Goal: Use online tool/utility: Utilize a website feature to perform a specific function

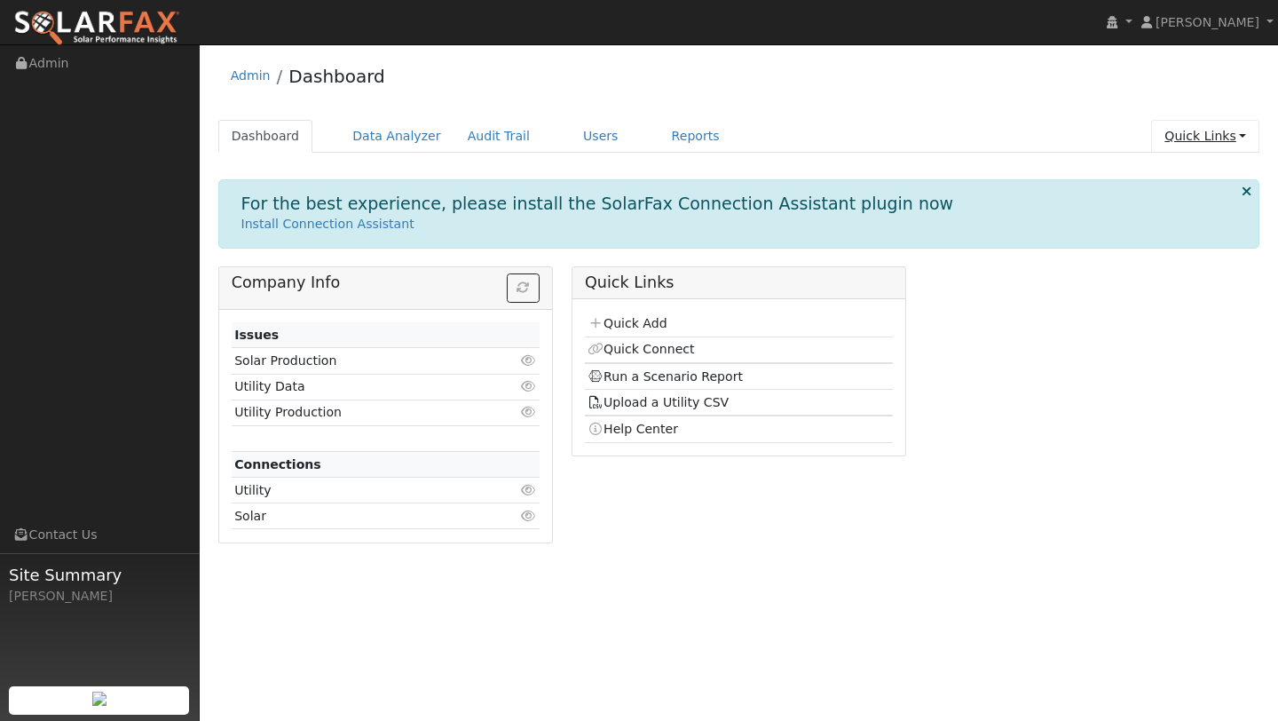
click at [1222, 135] on link "Quick Links" at bounding box center [1205, 136] width 108 height 33
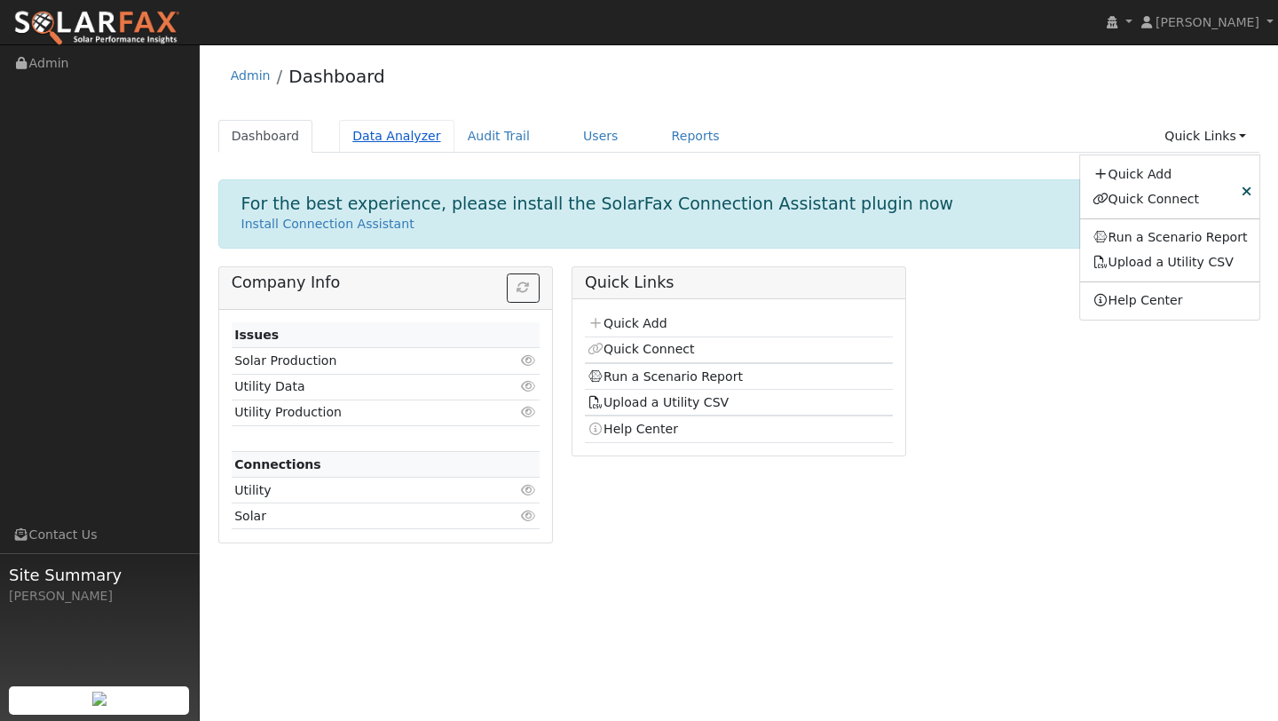
click at [400, 131] on link "Data Analyzer" at bounding box center [396, 136] width 115 height 33
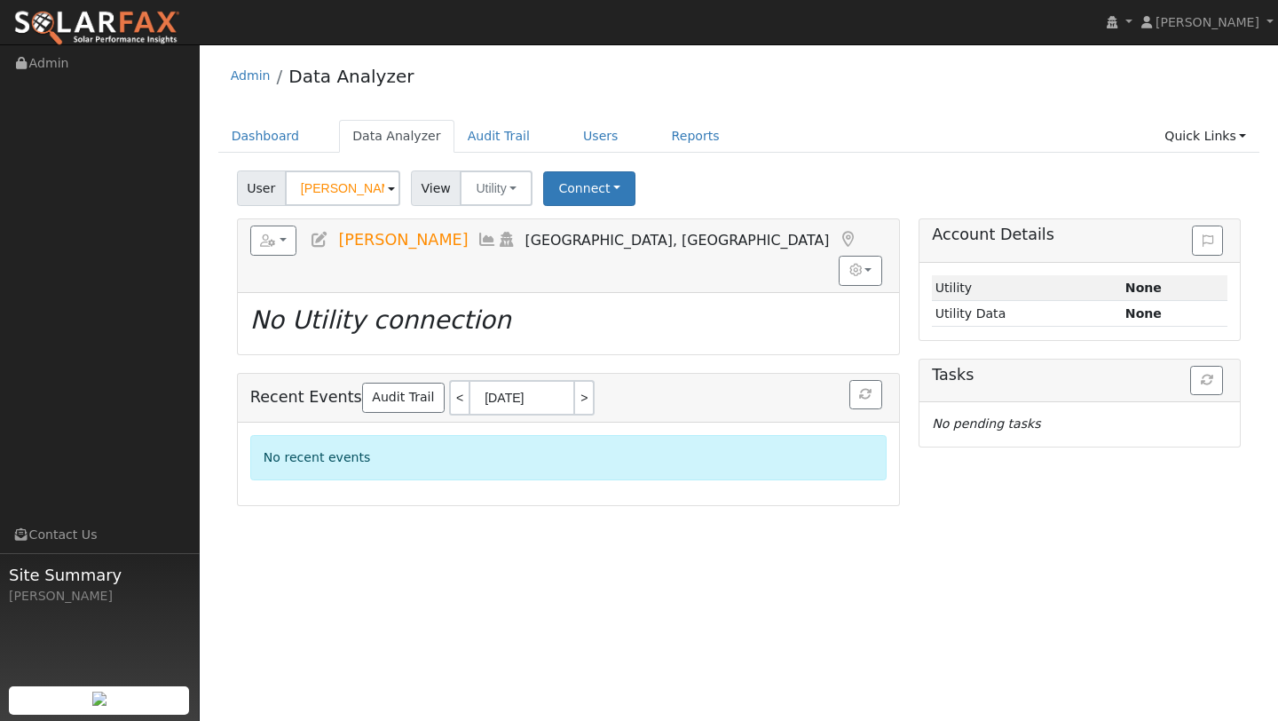
click at [347, 185] on input "Tony Caedo" at bounding box center [342, 188] width 115 height 36
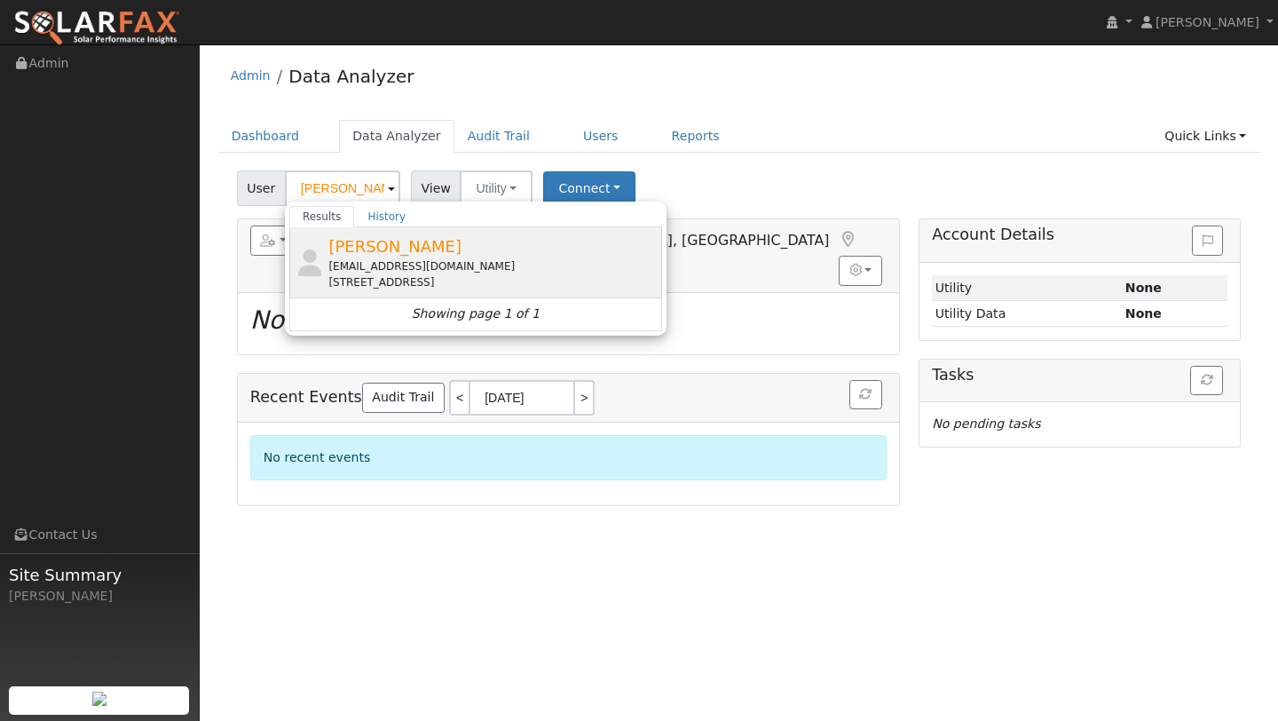
click at [365, 241] on span "Tim Mccormick" at bounding box center [394, 246] width 133 height 19
type input "Tim Mccormick"
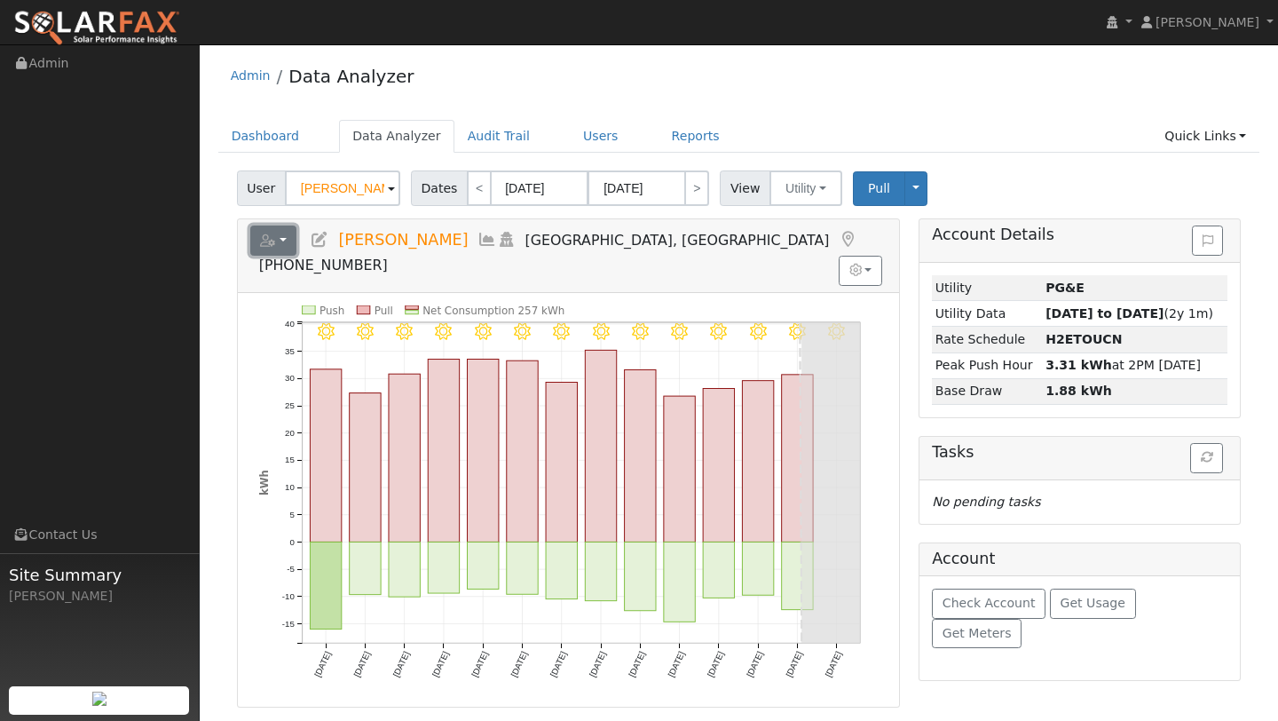
click at [273, 228] on button "button" at bounding box center [273, 240] width 47 height 30
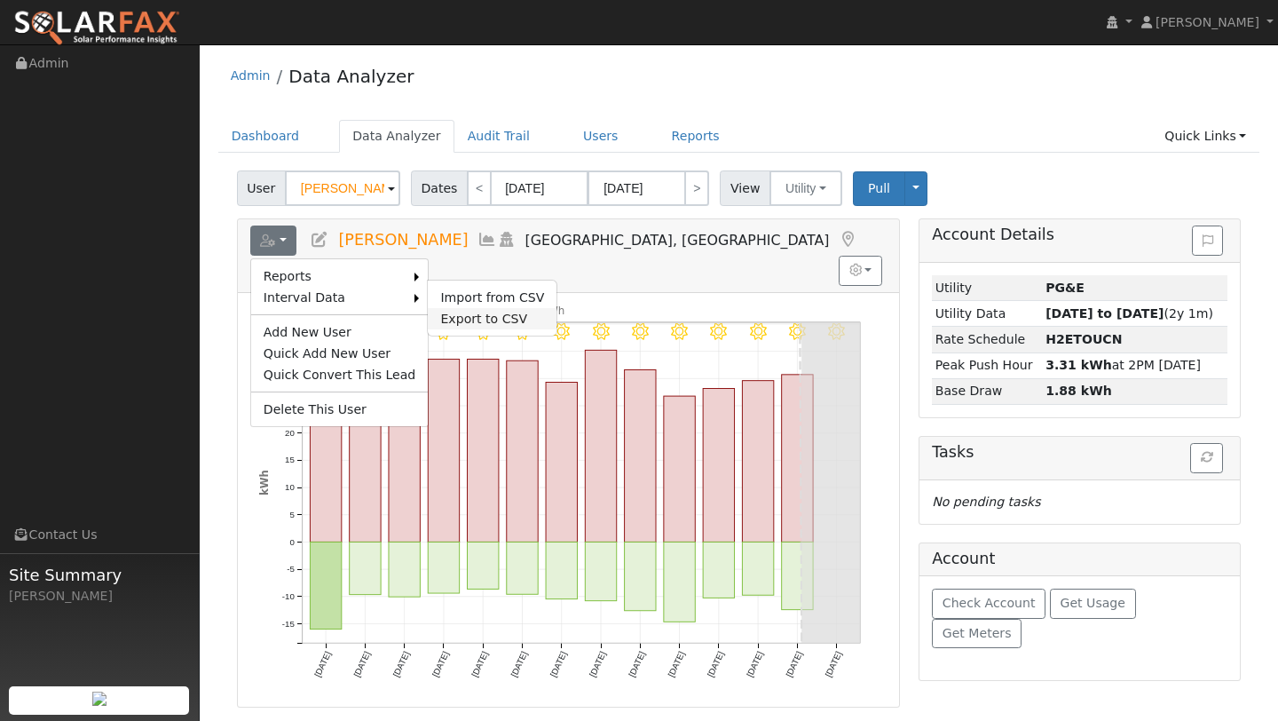
click at [438, 312] on link "Export to CSV" at bounding box center [492, 318] width 129 height 21
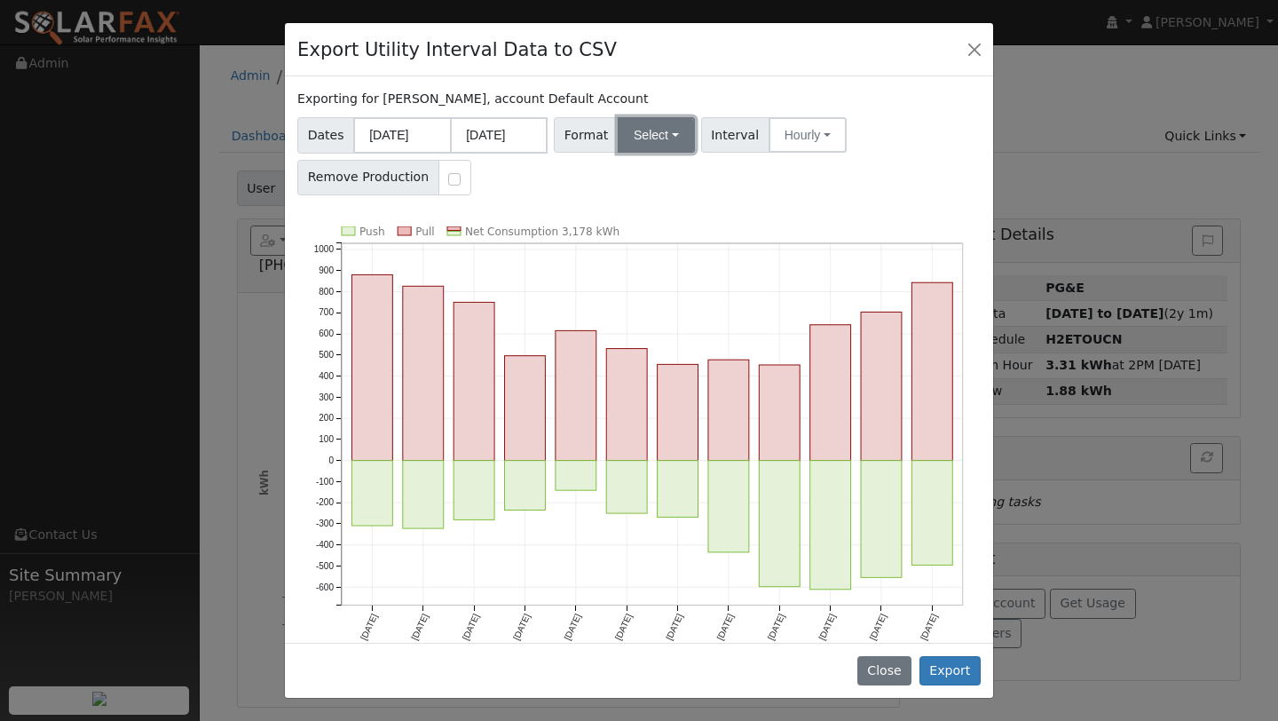
click at [655, 123] on button "Select" at bounding box center [656, 135] width 77 height 36
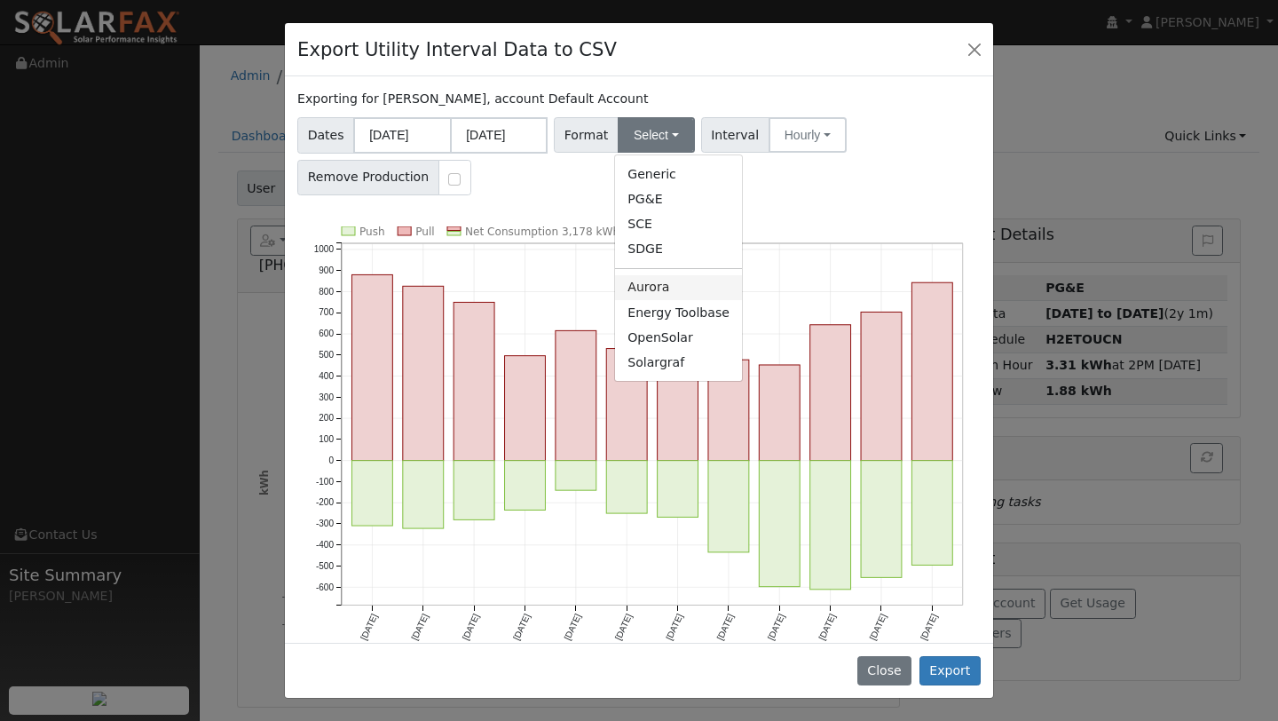
click at [645, 284] on link "Aurora" at bounding box center [678, 287] width 127 height 25
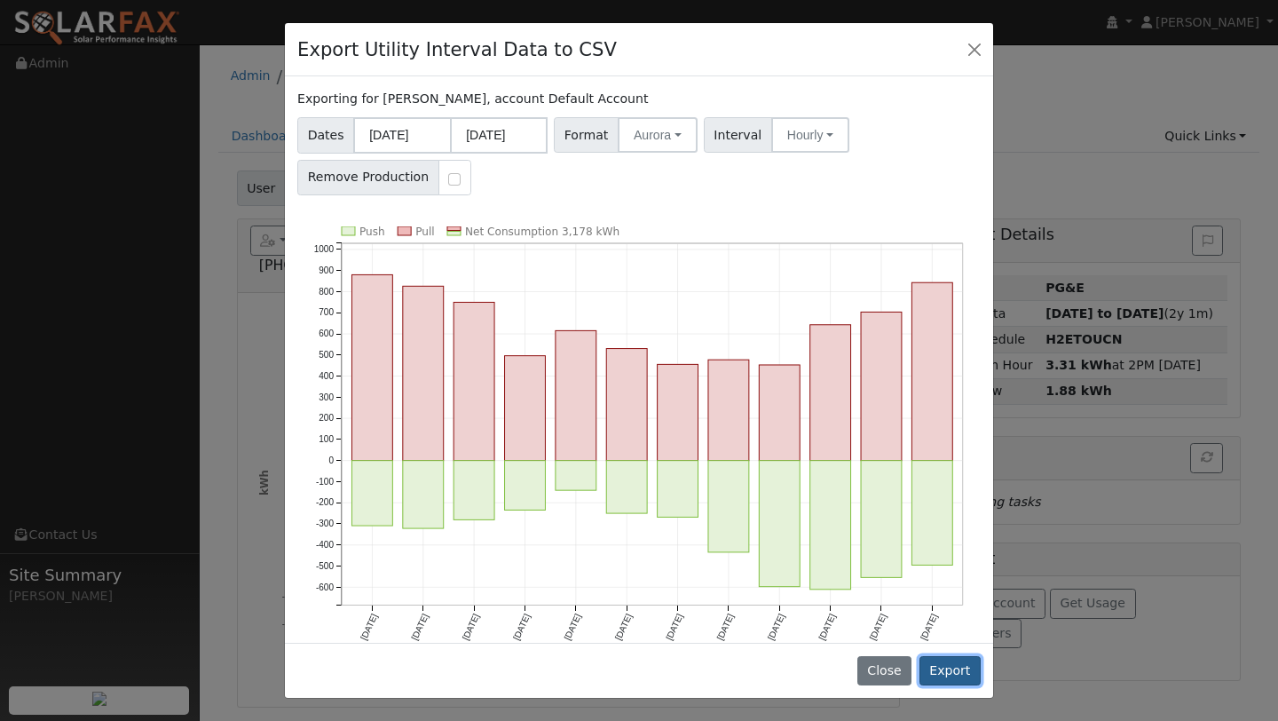
click at [951, 663] on button "Export" at bounding box center [950, 671] width 61 height 30
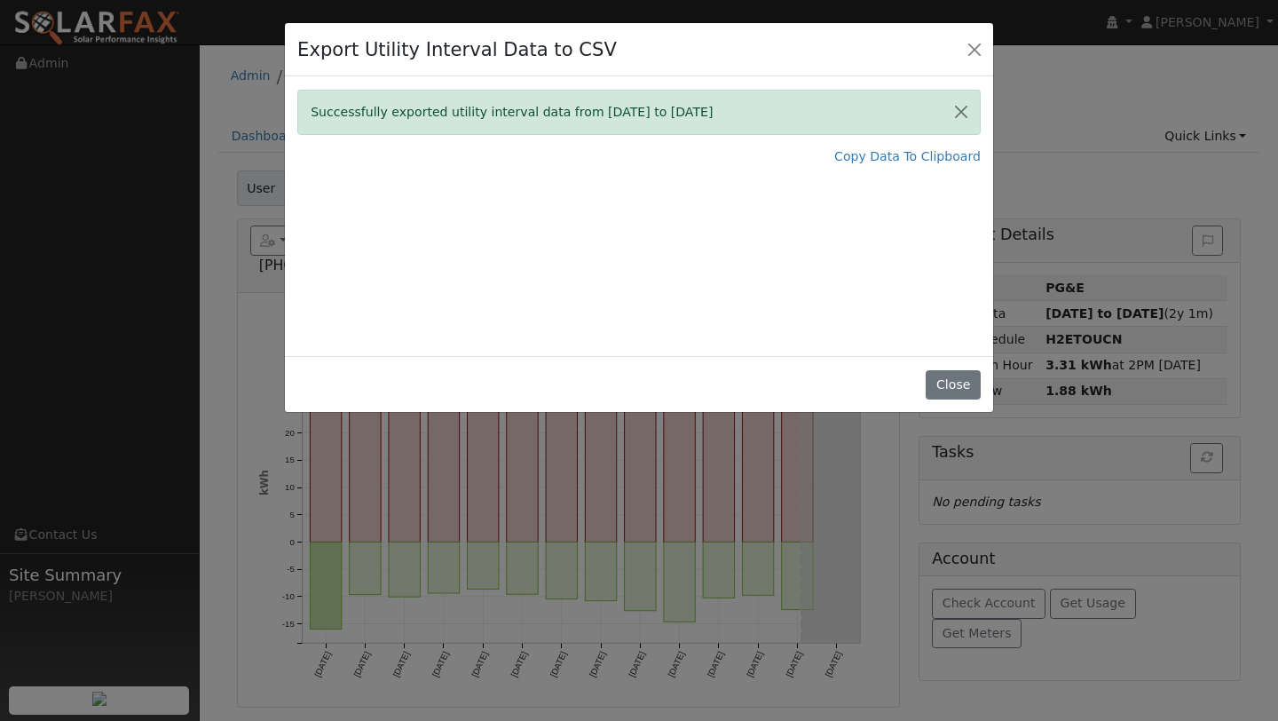
click at [693, 154] on div "Copy Data To Clipboard" at bounding box center [639, 156] width 684 height 19
click at [865, 154] on link "Copy Data To Clipboard" at bounding box center [907, 156] width 146 height 19
click at [970, 38] on button "Close" at bounding box center [974, 48] width 25 height 25
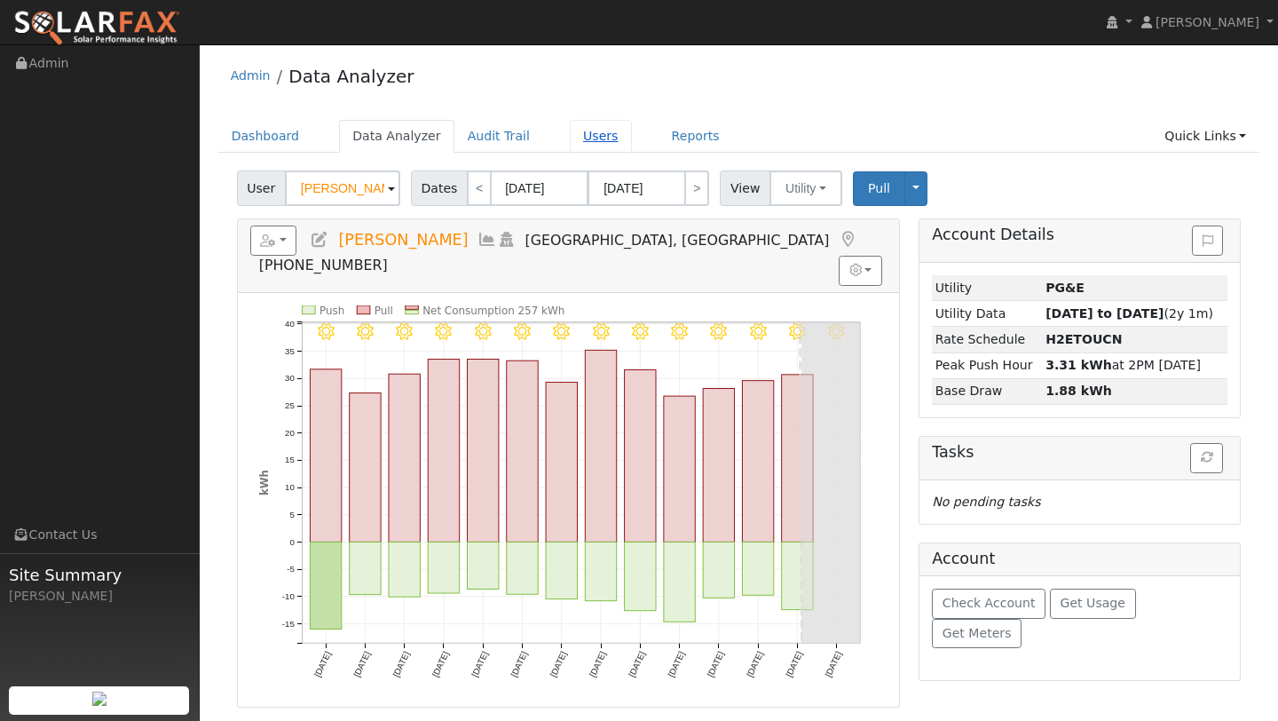
click at [592, 132] on link "Users" at bounding box center [601, 136] width 62 height 33
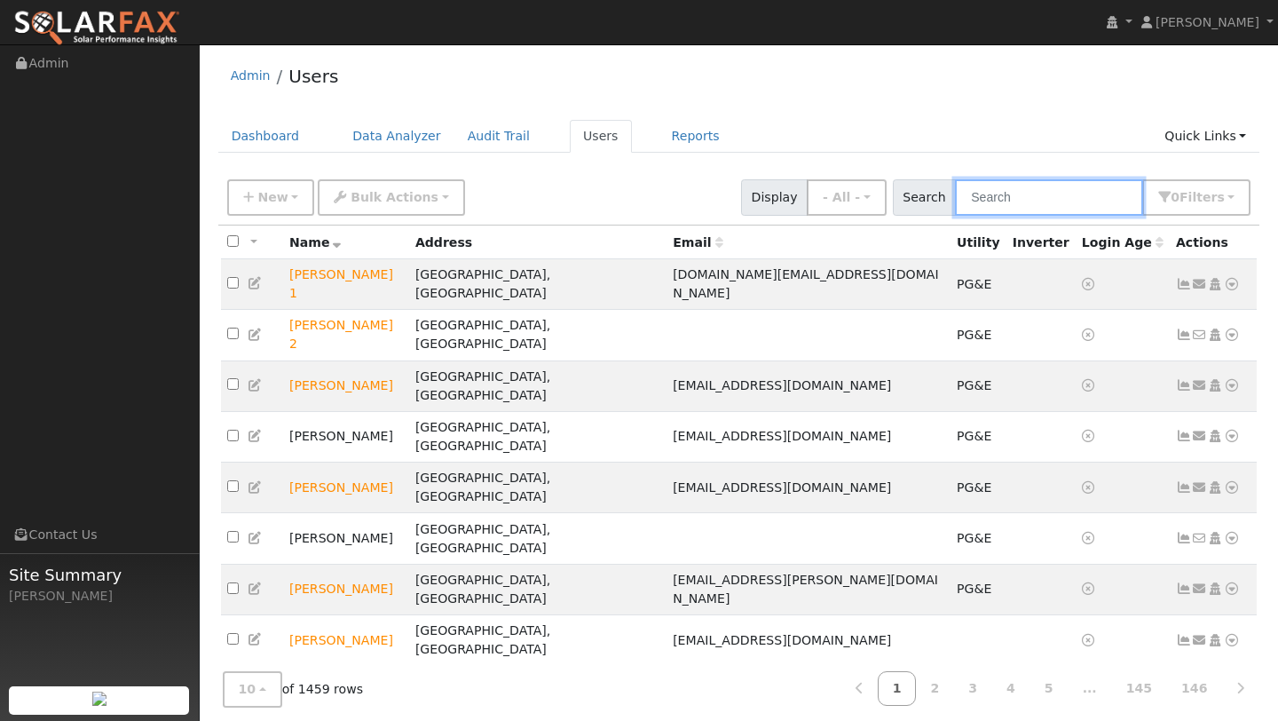
click at [997, 202] on input "text" at bounding box center [1049, 197] width 188 height 36
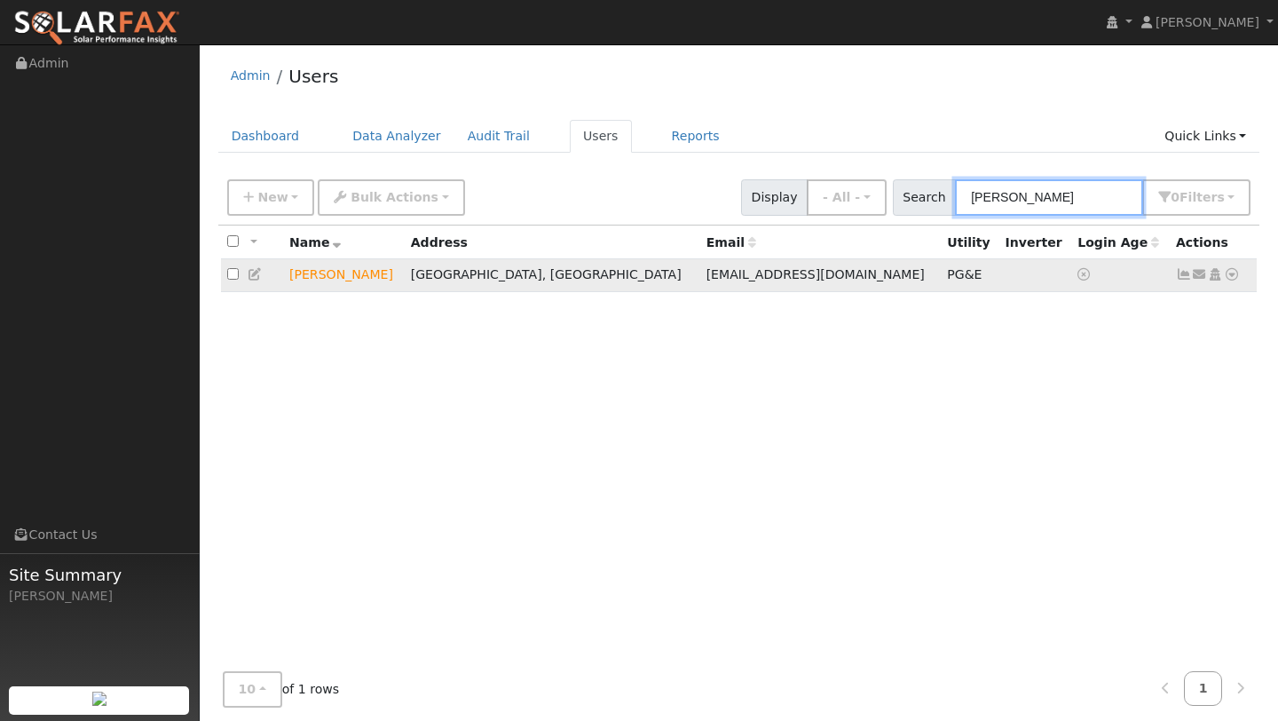
type input "tim mc"
click at [1235, 281] on icon at bounding box center [1232, 274] width 16 height 12
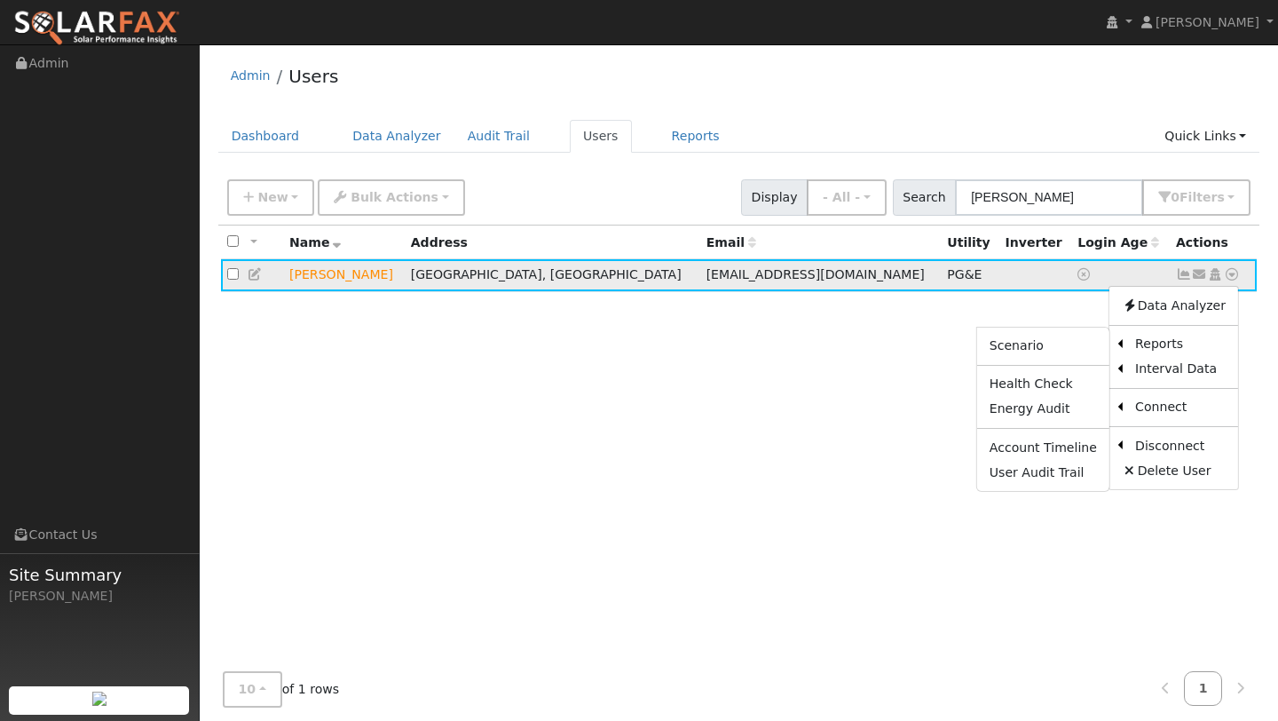
click at [1066, 333] on ul "Scenario Health Check Energy Audit Account Timeline User Audit Trail" at bounding box center [1044, 410] width 134 height 166
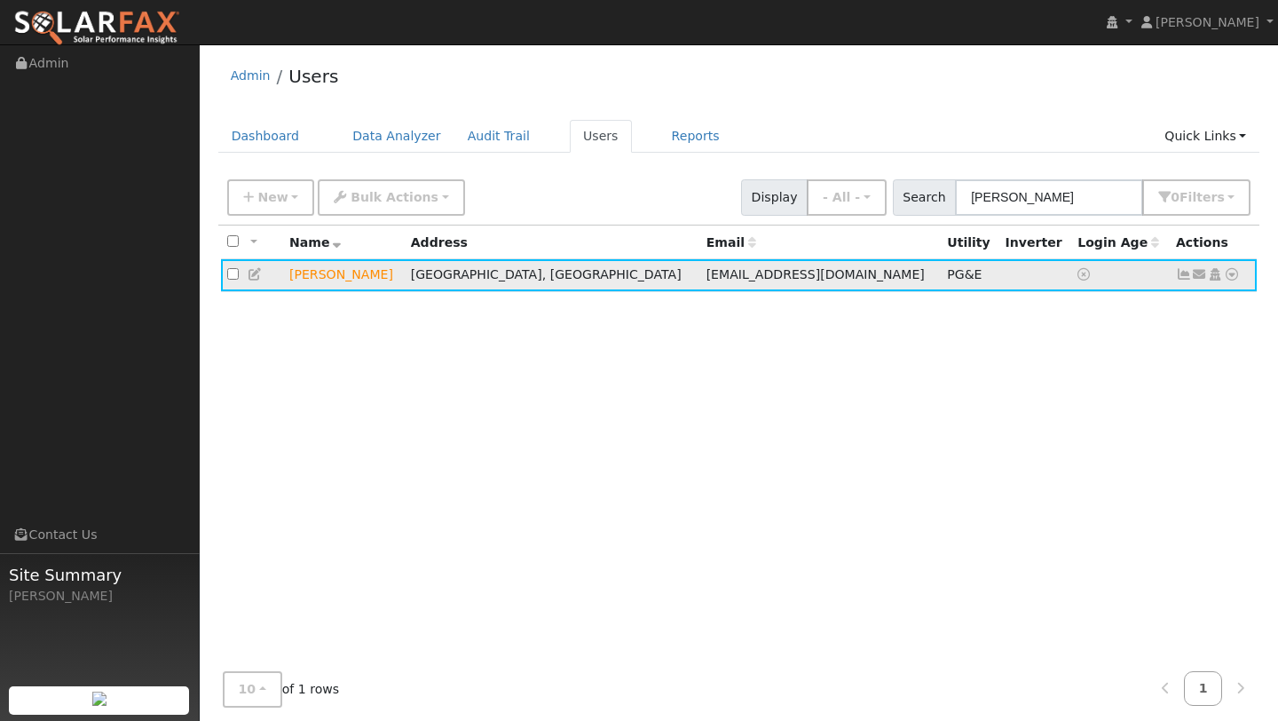
click at [1229, 278] on icon at bounding box center [1232, 274] width 16 height 12
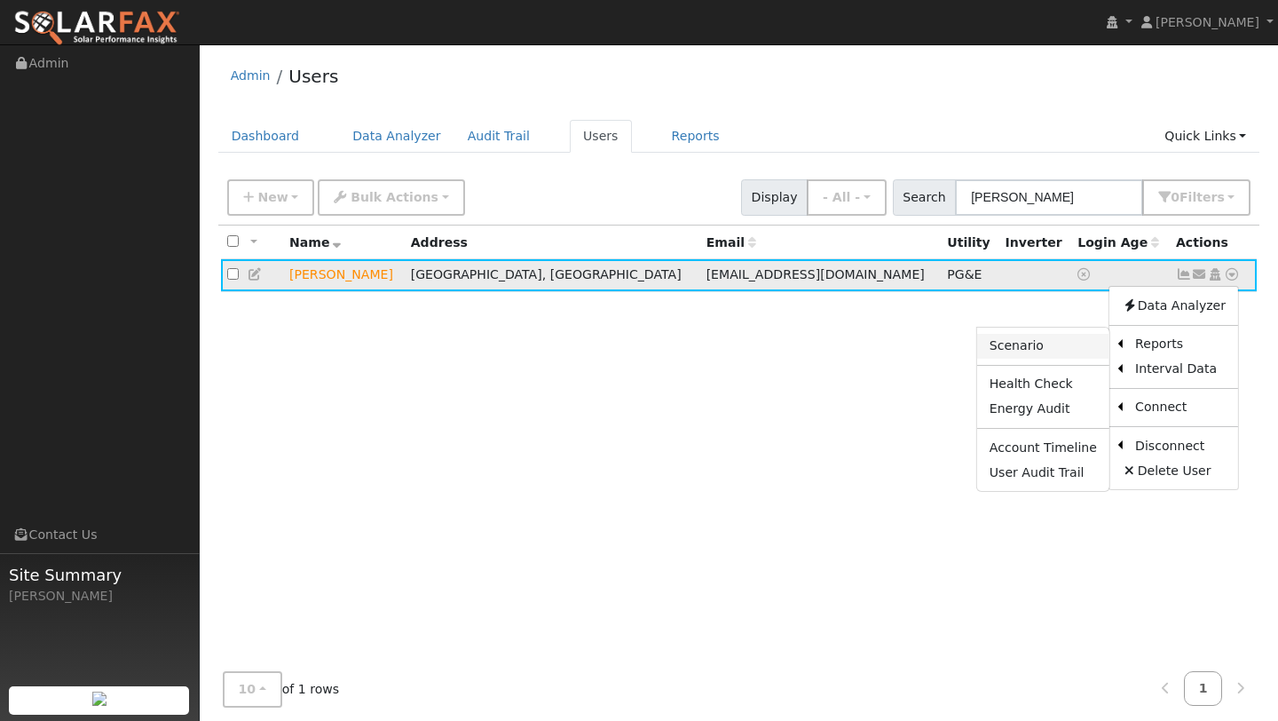
click at [1049, 344] on link "Scenario" at bounding box center [1043, 346] width 132 height 25
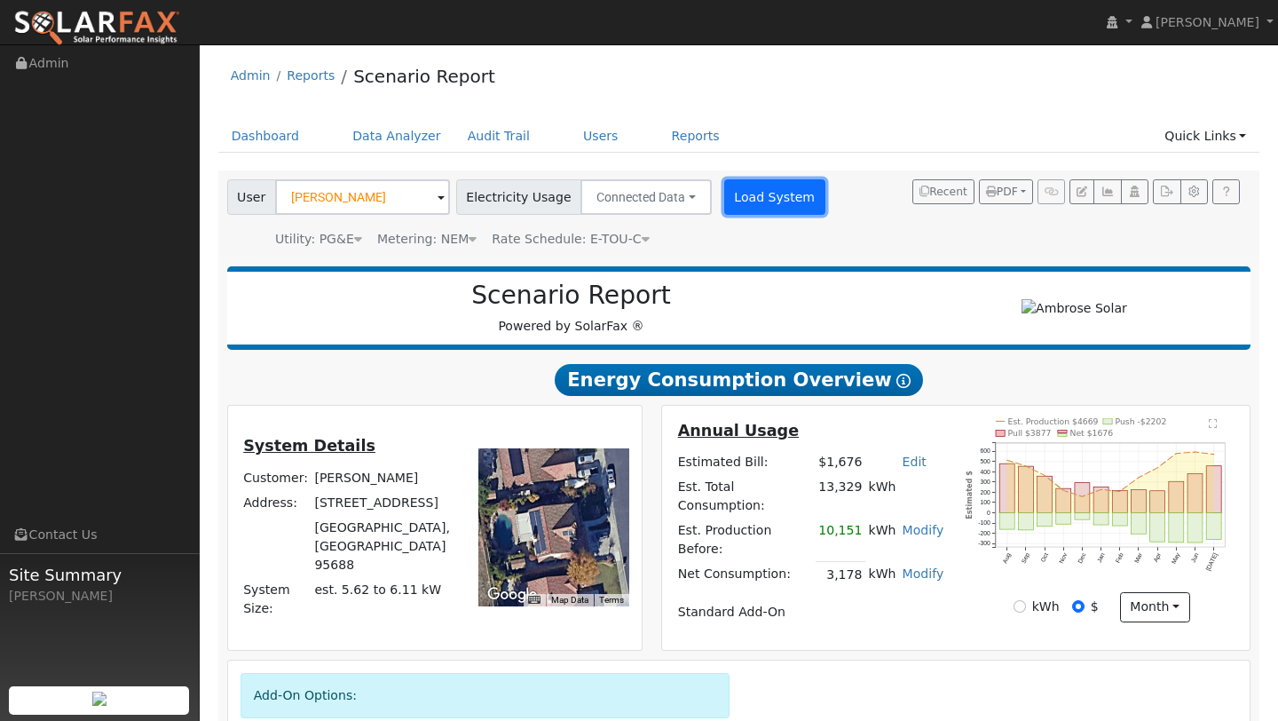
click at [744, 200] on button "Load System" at bounding box center [774, 197] width 101 height 36
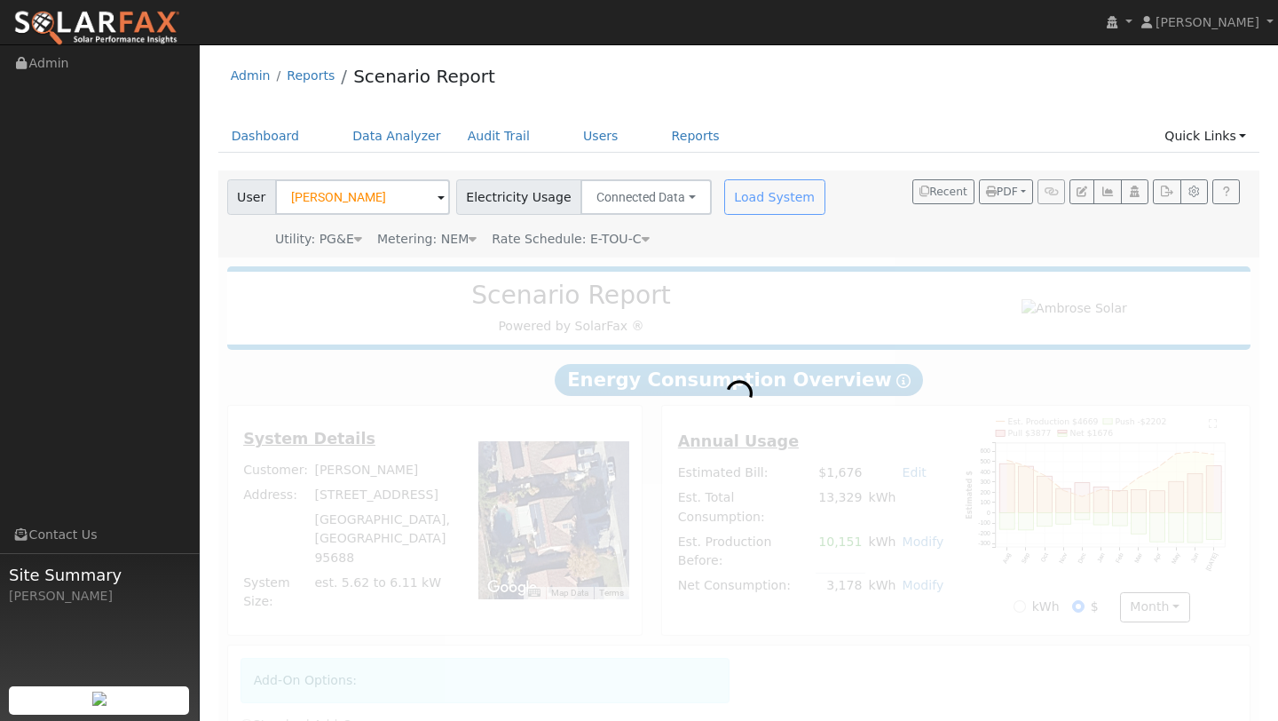
radio input "true"
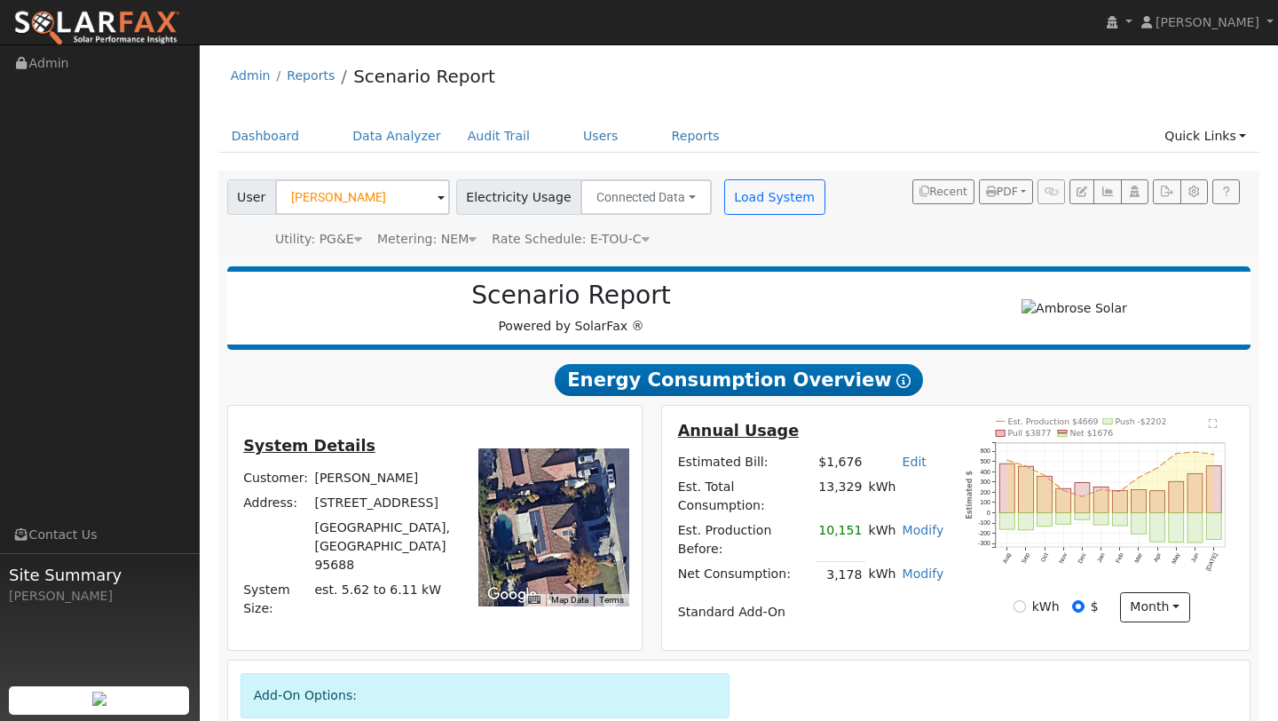
scroll to position [220, 0]
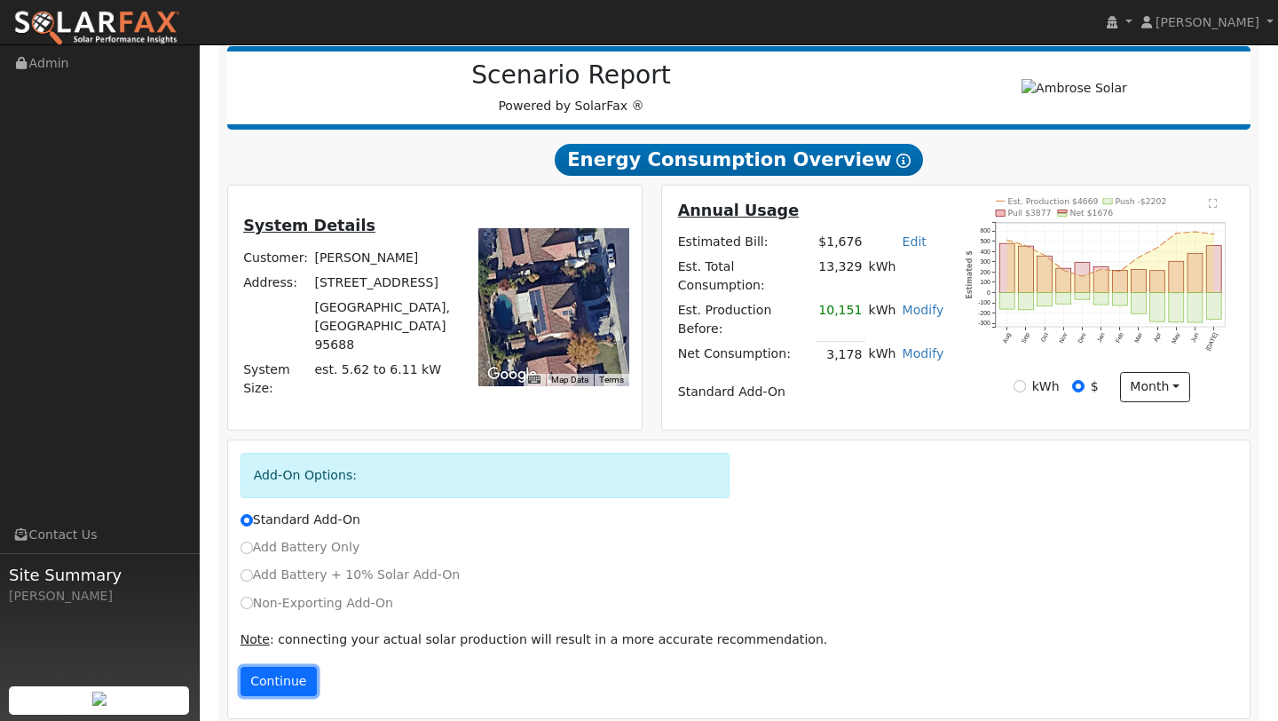
click at [302, 667] on button "Continue" at bounding box center [279, 682] width 76 height 30
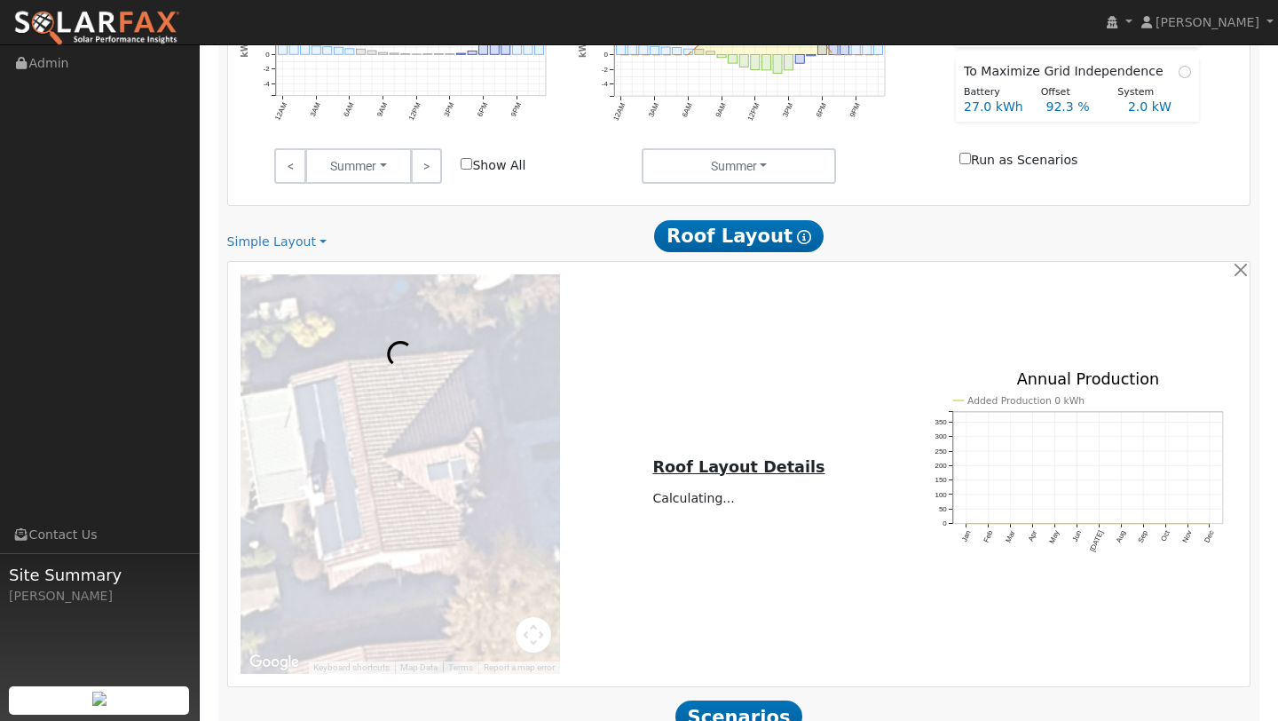
scroll to position [1146, 0]
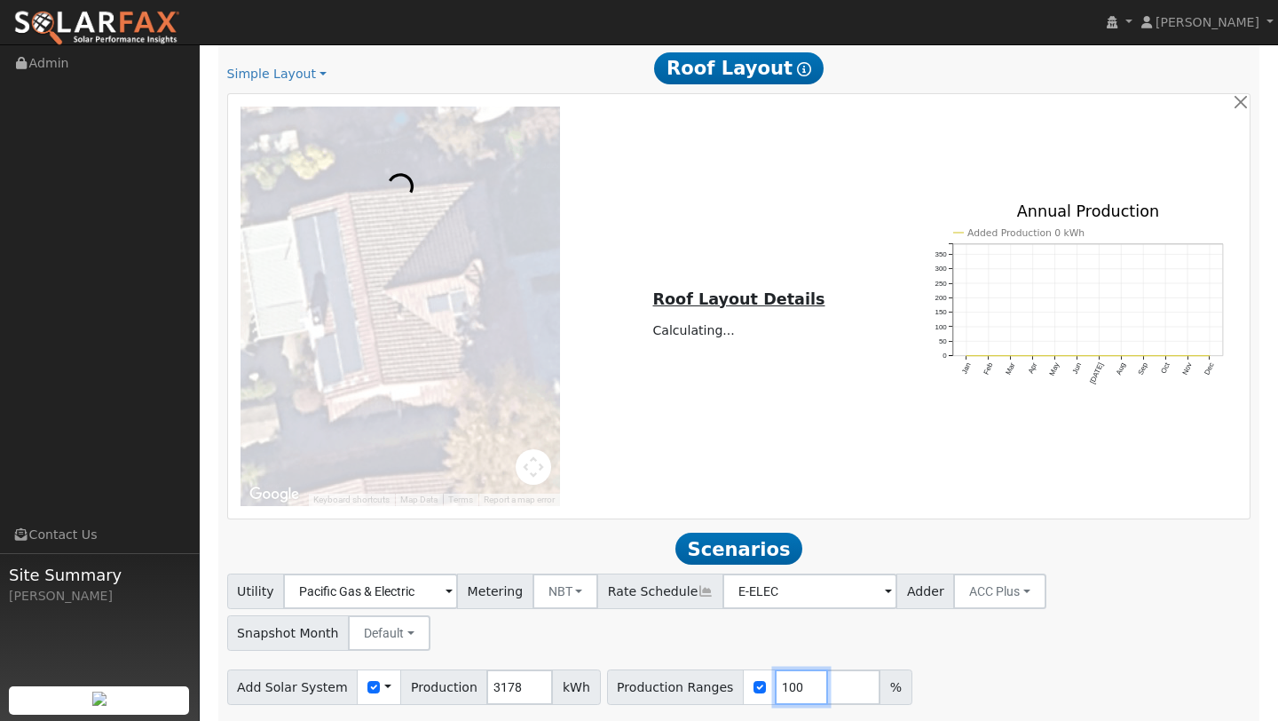
click at [781, 669] on input "100" at bounding box center [801, 687] width 53 height 36
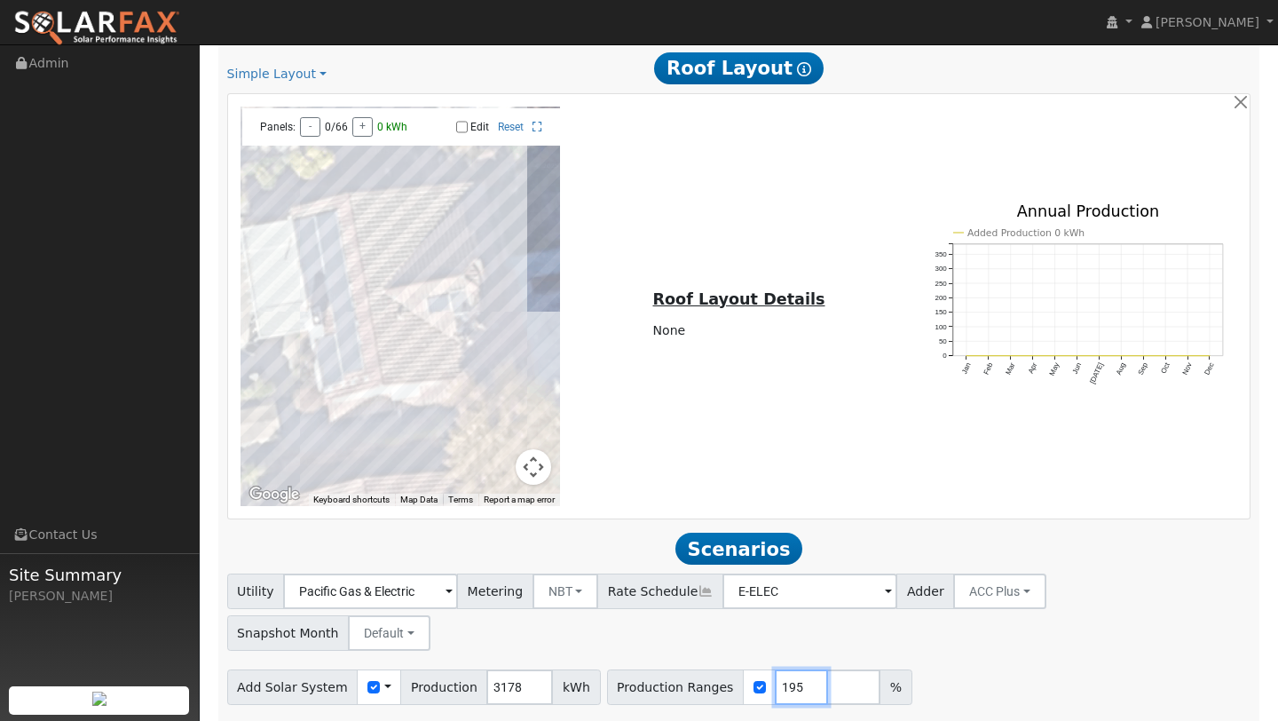
type input "195"
click at [890, 533] on h2 "Scenarios Scenario" at bounding box center [739, 549] width 1024 height 33
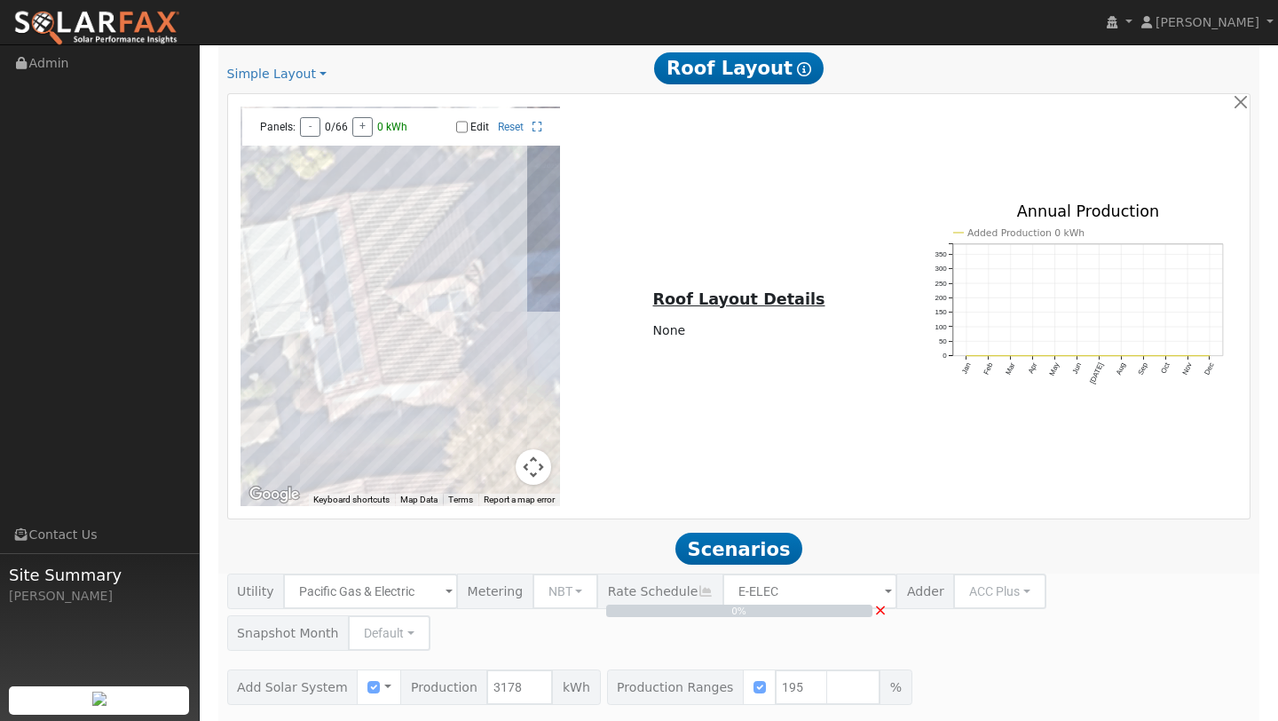
click at [518, 449] on gmp-internal-camera-control at bounding box center [534, 467] width 36 height 36
click at [525, 456] on button "Map camera controls" at bounding box center [534, 467] width 36 height 36
click at [479, 456] on button "Zoom out" at bounding box center [489, 467] width 36 height 36
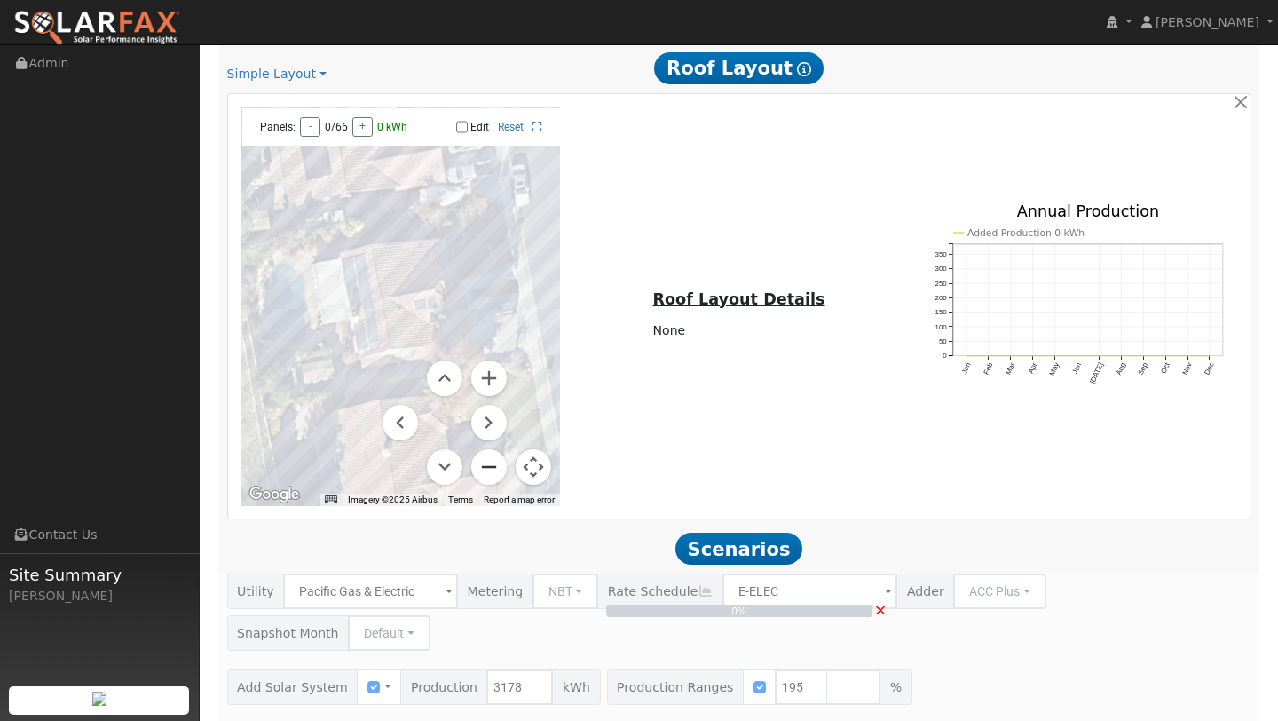
click at [479, 456] on button "Zoom out" at bounding box center [489, 467] width 36 height 36
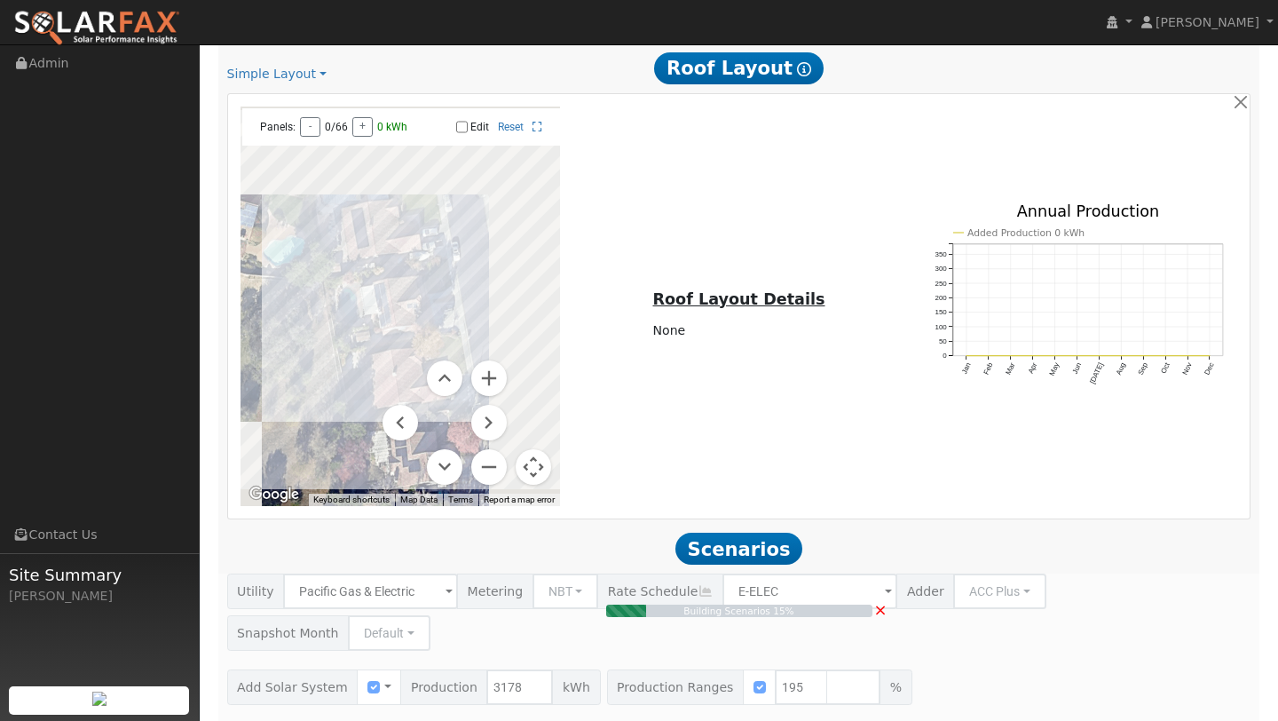
click at [522, 453] on button "Map camera controls" at bounding box center [534, 467] width 36 height 36
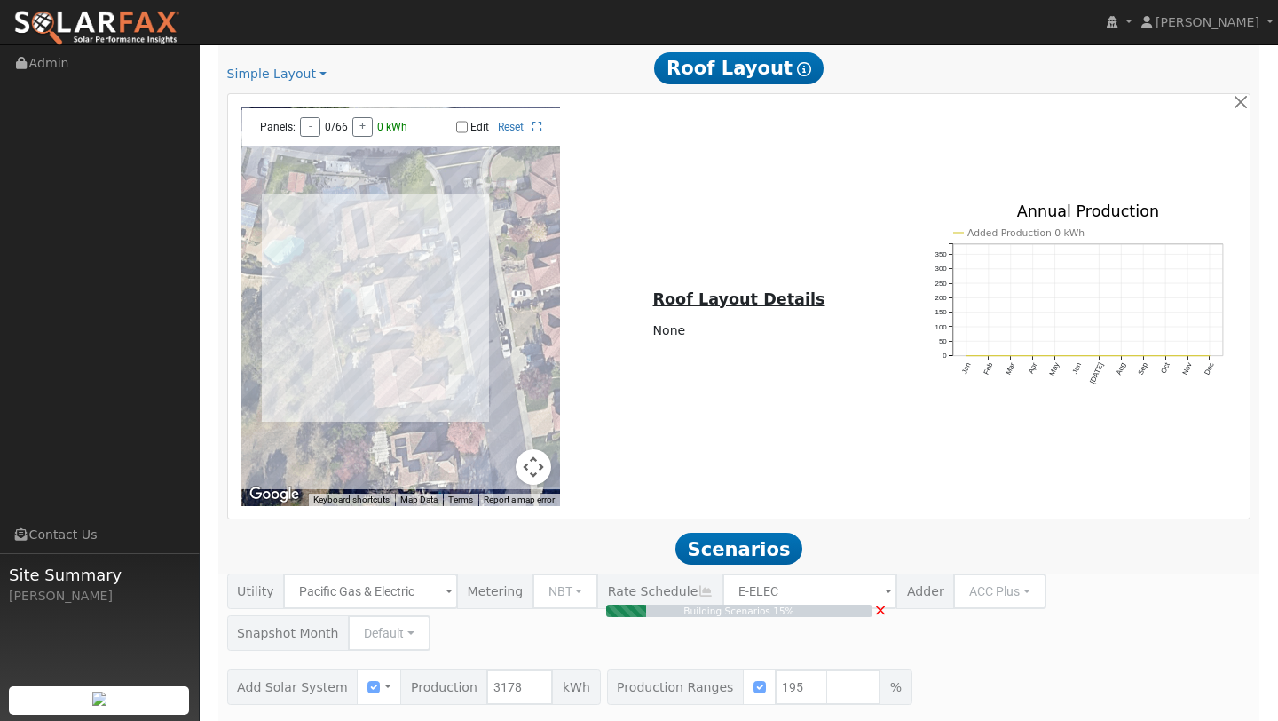
click at [613, 390] on div "← Move left → Move right ↑ Move up ↓ Move down + Zoom in - Zoom out Home Jump l…" at bounding box center [739, 306] width 1016 height 399
type input "4.1"
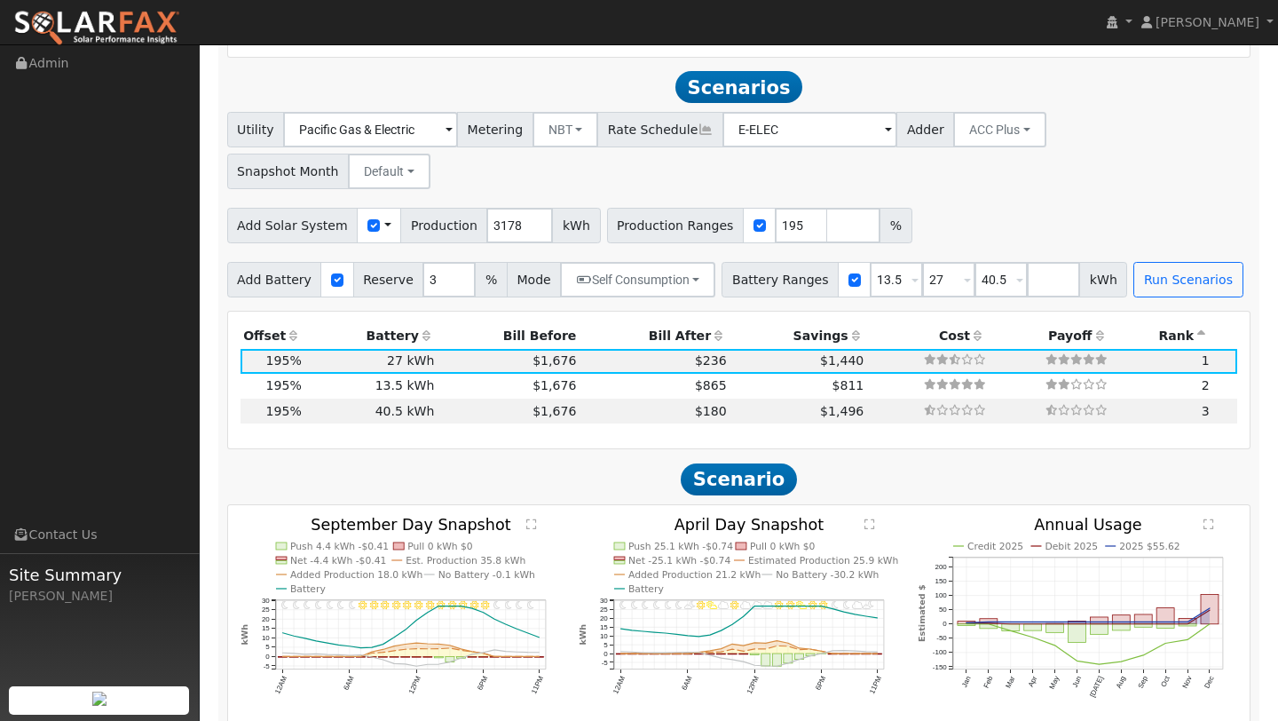
scroll to position [1610, 0]
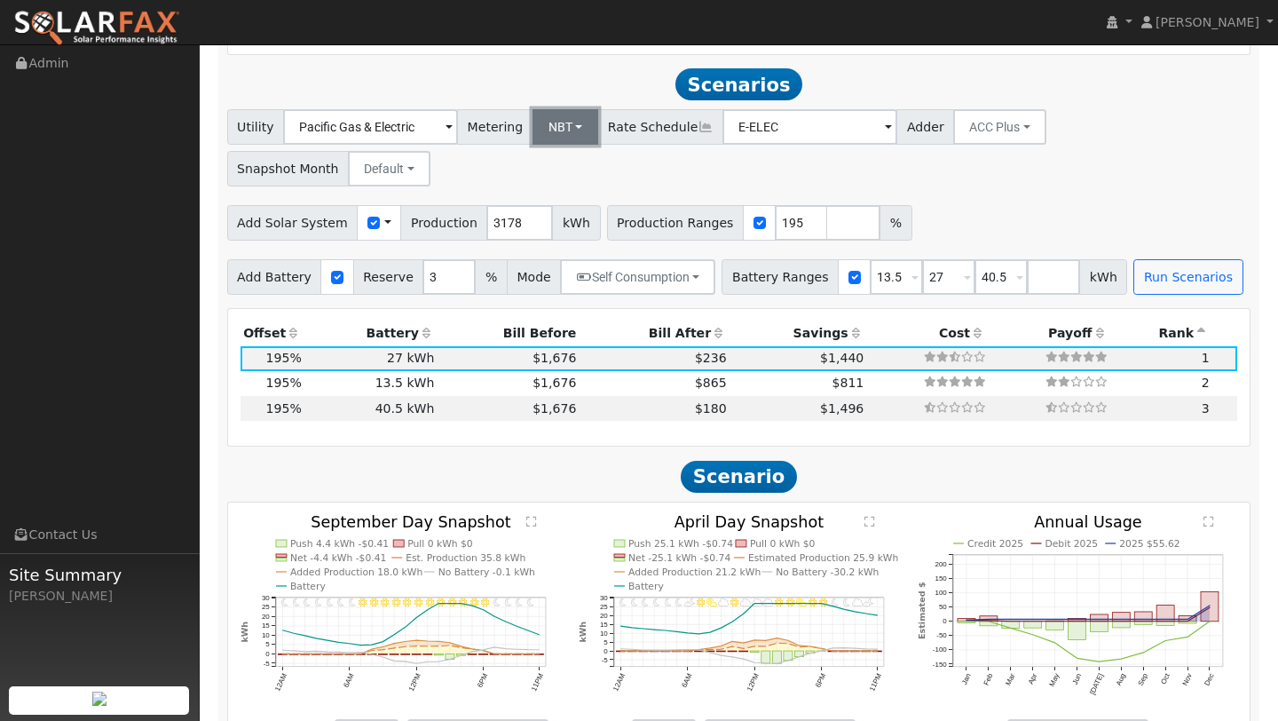
click at [559, 110] on button "NBT" at bounding box center [566, 127] width 67 height 36
click at [549, 154] on link "NEM" at bounding box center [574, 166] width 123 height 25
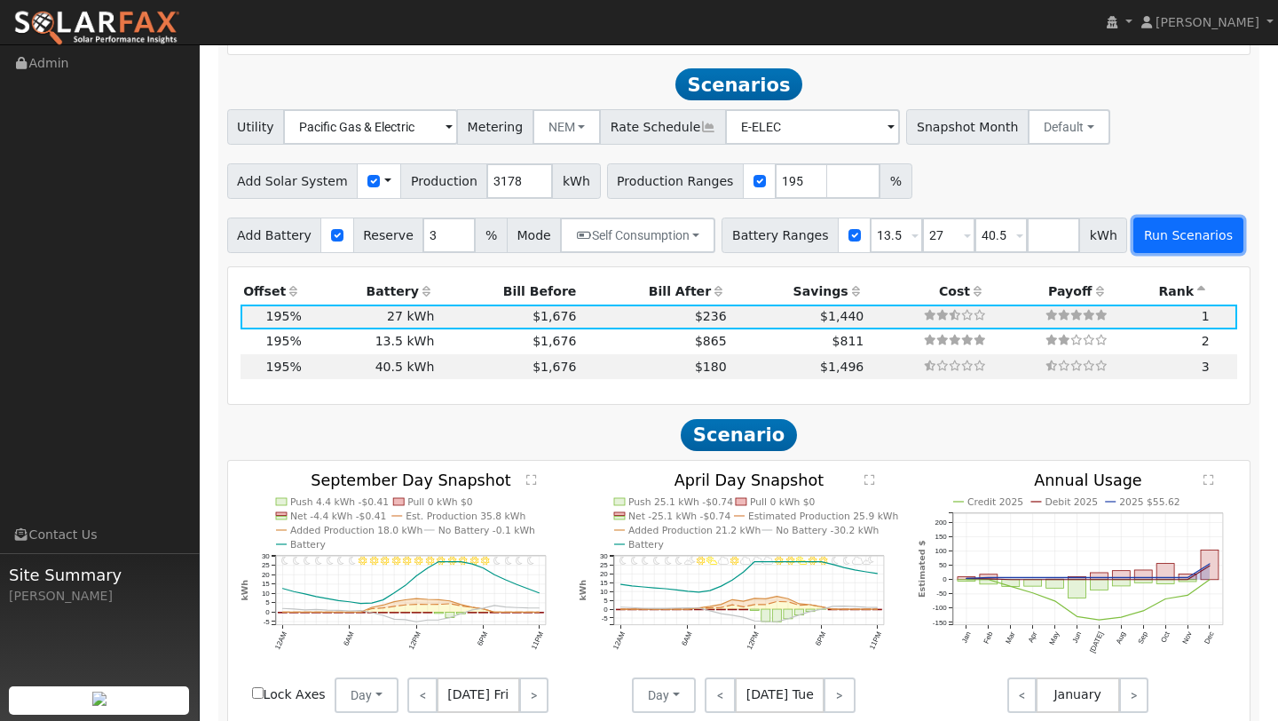
click at [1161, 233] on button "Run Scenarios" at bounding box center [1188, 236] width 109 height 36
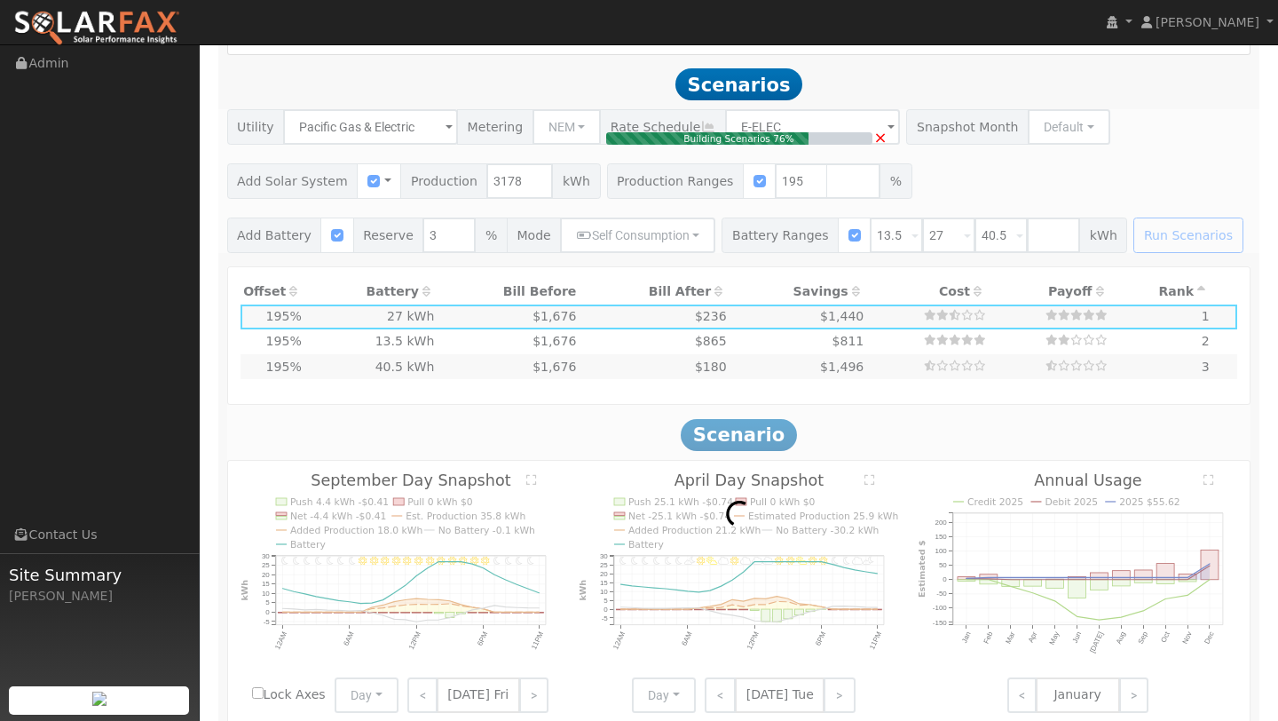
type input "$16,200"
type input "$9,198"
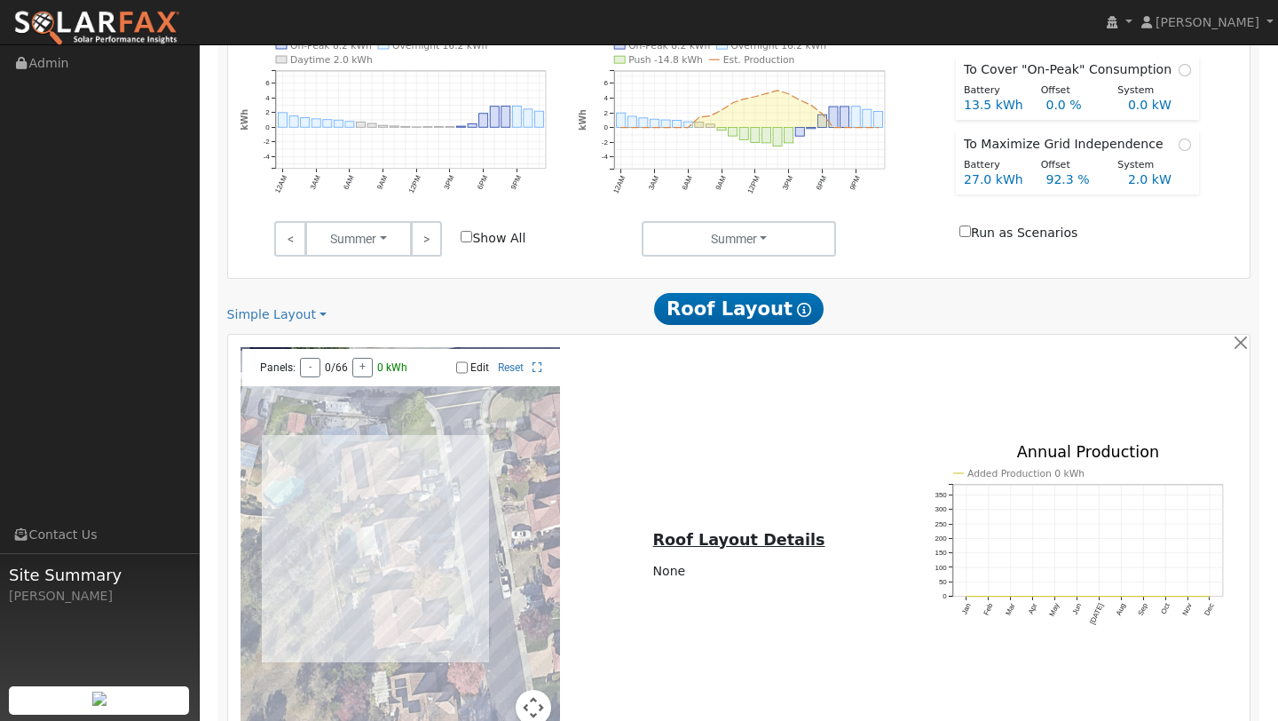
scroll to position [890, 0]
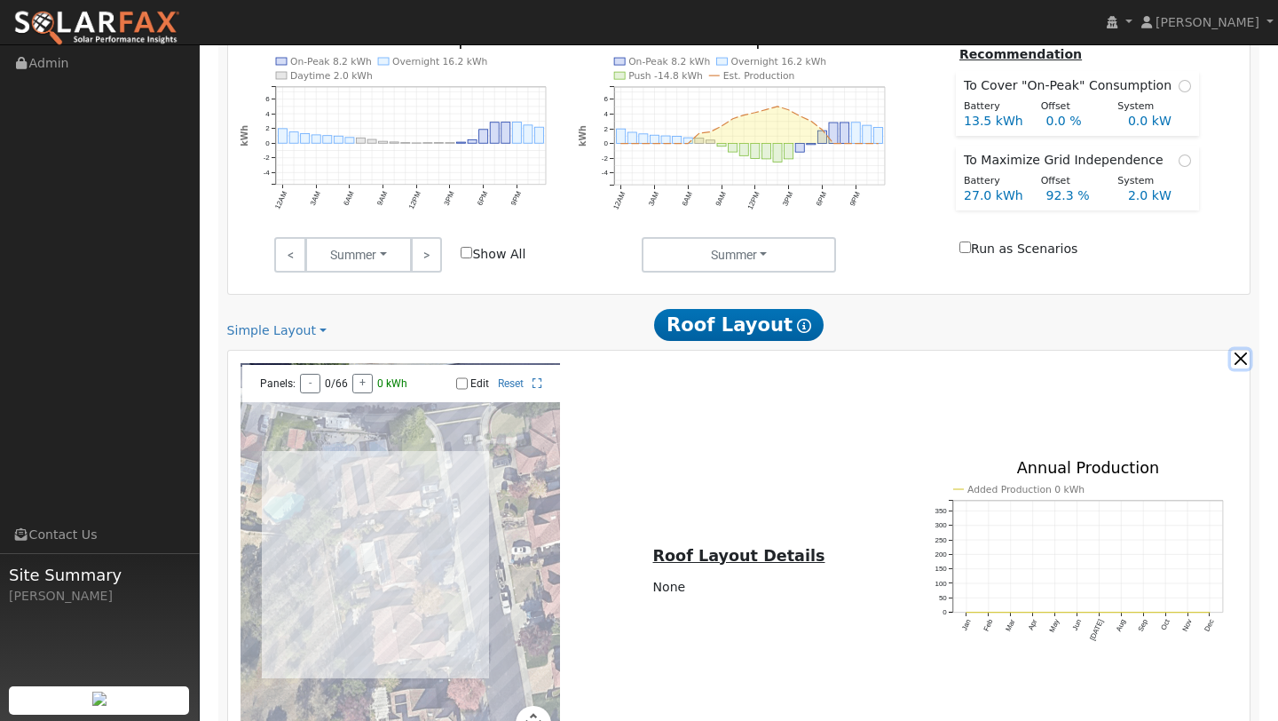
click at [1240, 350] on button "button" at bounding box center [1240, 359] width 19 height 19
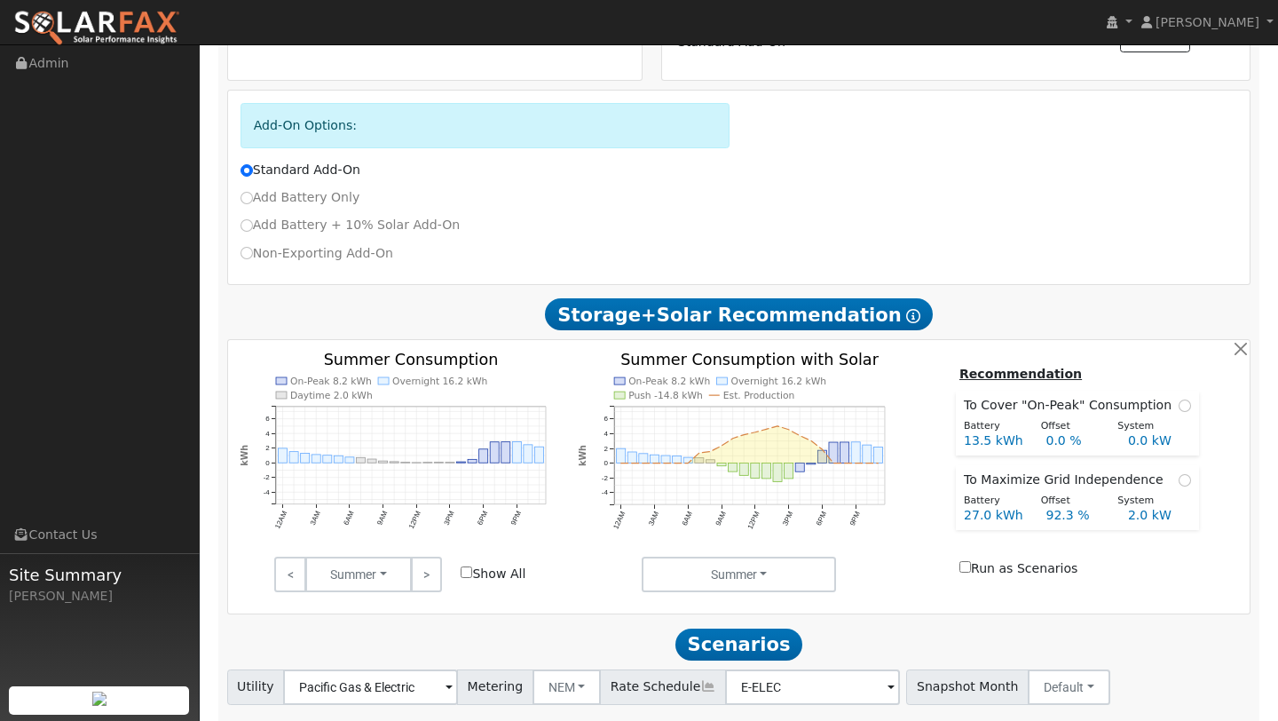
scroll to position [556, 0]
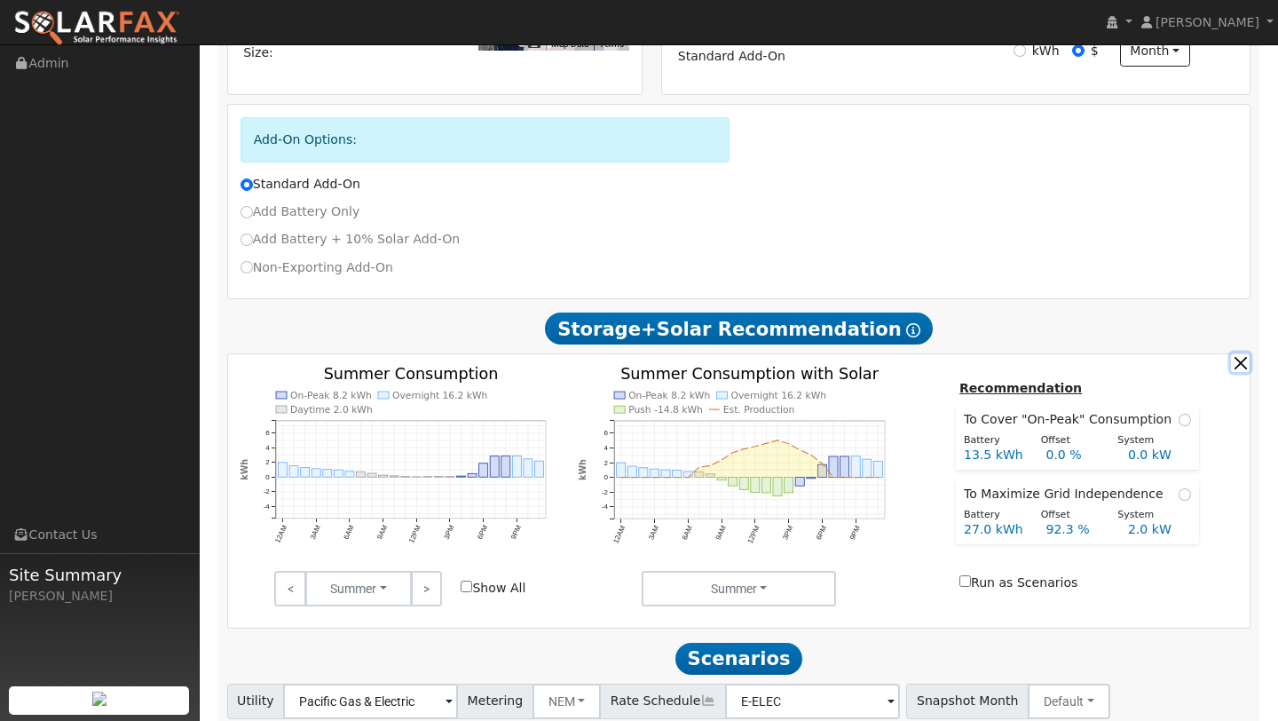
click at [1239, 353] on button "button" at bounding box center [1240, 362] width 19 height 19
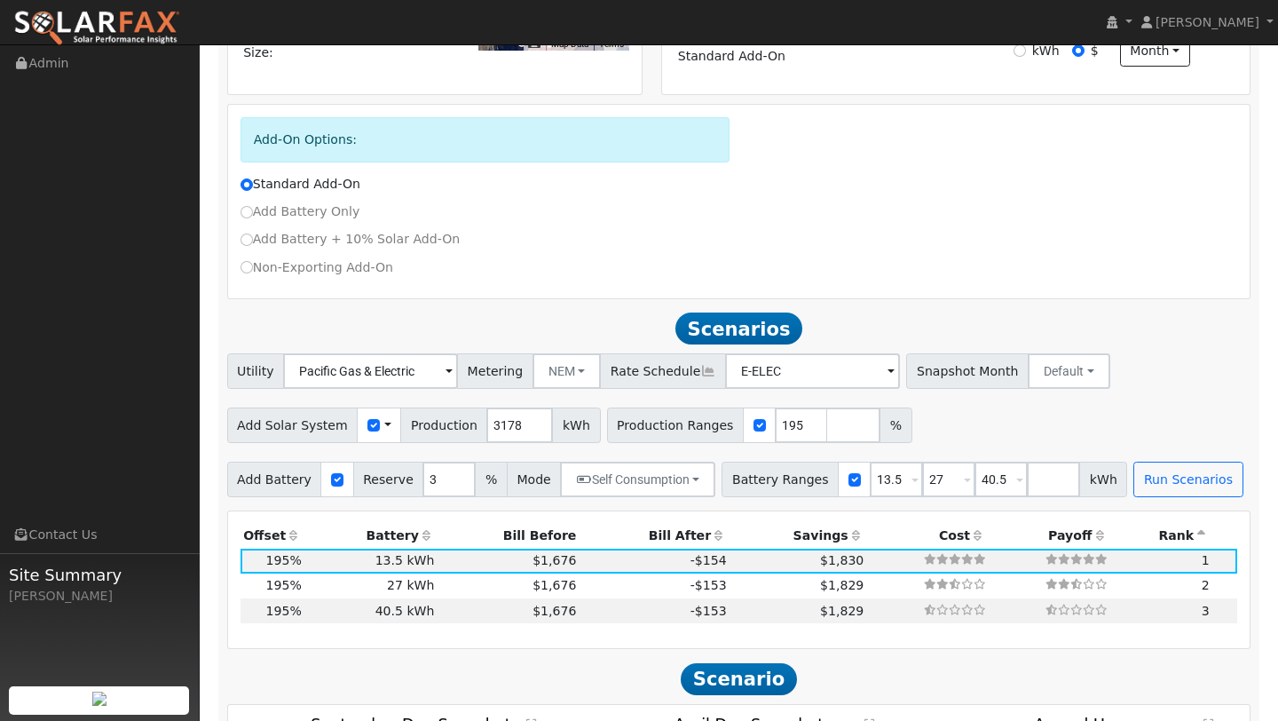
click at [1160, 371] on div "Utility Pacific Gas & Electric Metering NEM NEM NBT Rate Schedule E-ELEC - None…" at bounding box center [739, 368] width 1031 height 42
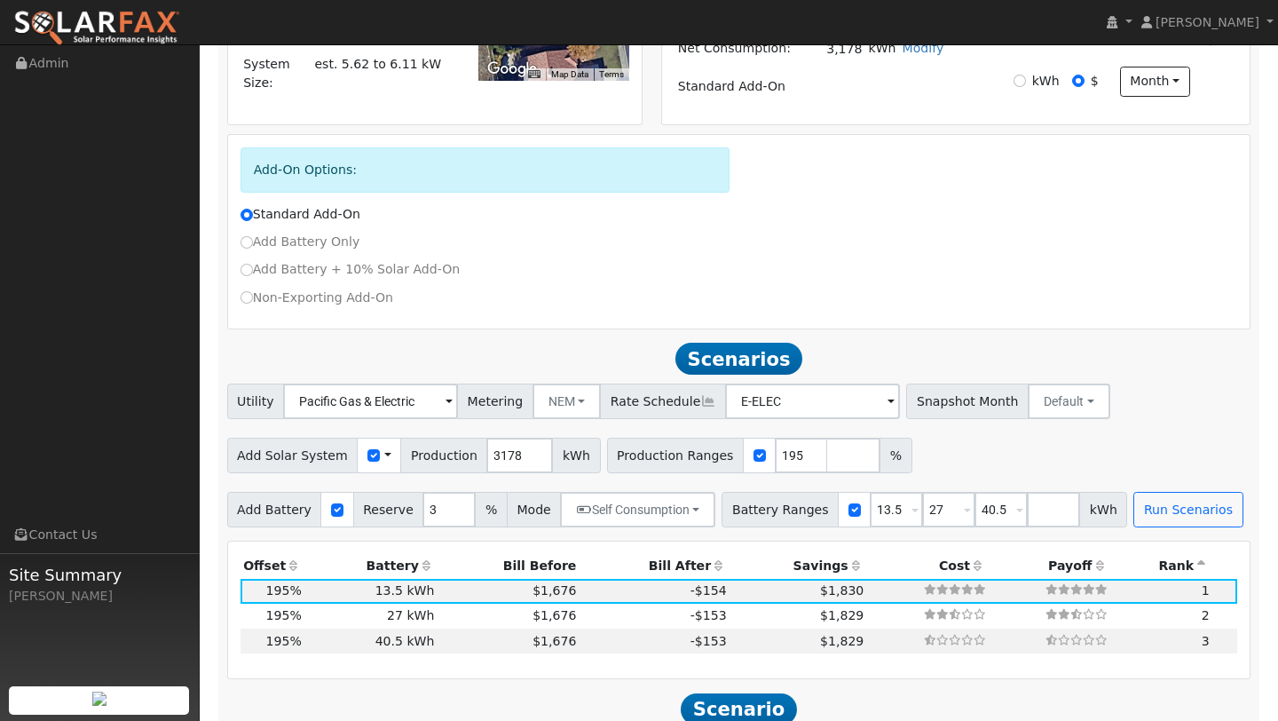
scroll to position [439, 0]
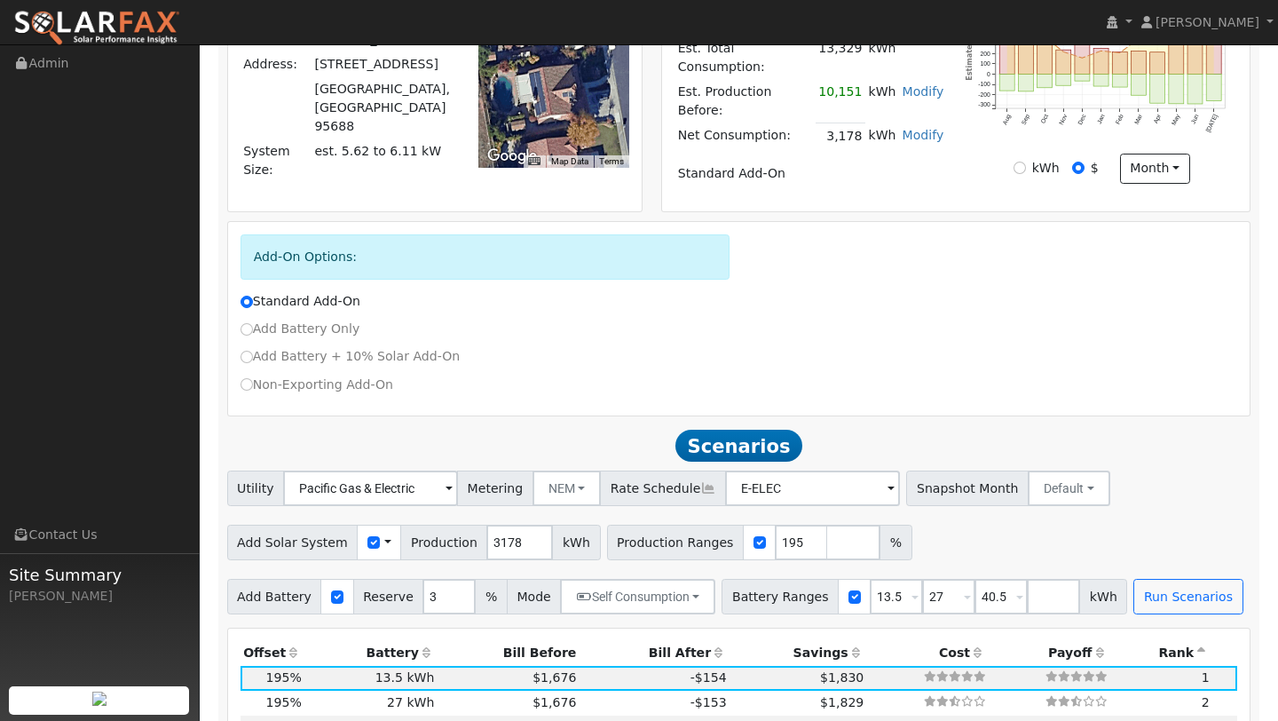
click at [1134, 549] on div "Utility Pacific Gas & Electric Metering NEM NEM NBT Rate Schedule E-ELEC - None…" at bounding box center [739, 543] width 1043 height 144
click at [1136, 573] on div "Add Battery Reserve 3 % Mode Self Consumption Self Consumption Peak Savings Bac…" at bounding box center [739, 594] width 1031 height 42
click at [1134, 629] on div "Production Offset Battery Reserve Mode ACC Push Incentive Bill Before Bill Afte…" at bounding box center [739, 698] width 1023 height 138
click at [1134, 585] on button "Run Scenarios" at bounding box center [1188, 597] width 109 height 36
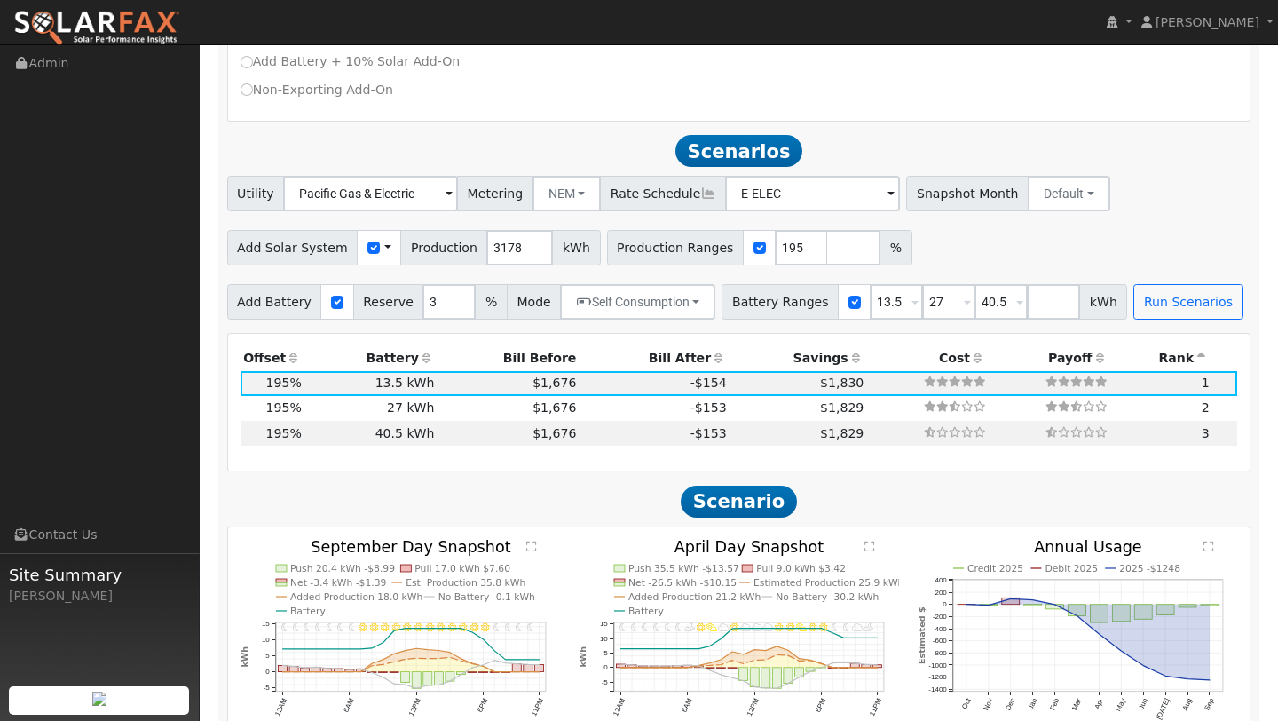
scroll to position [798, 0]
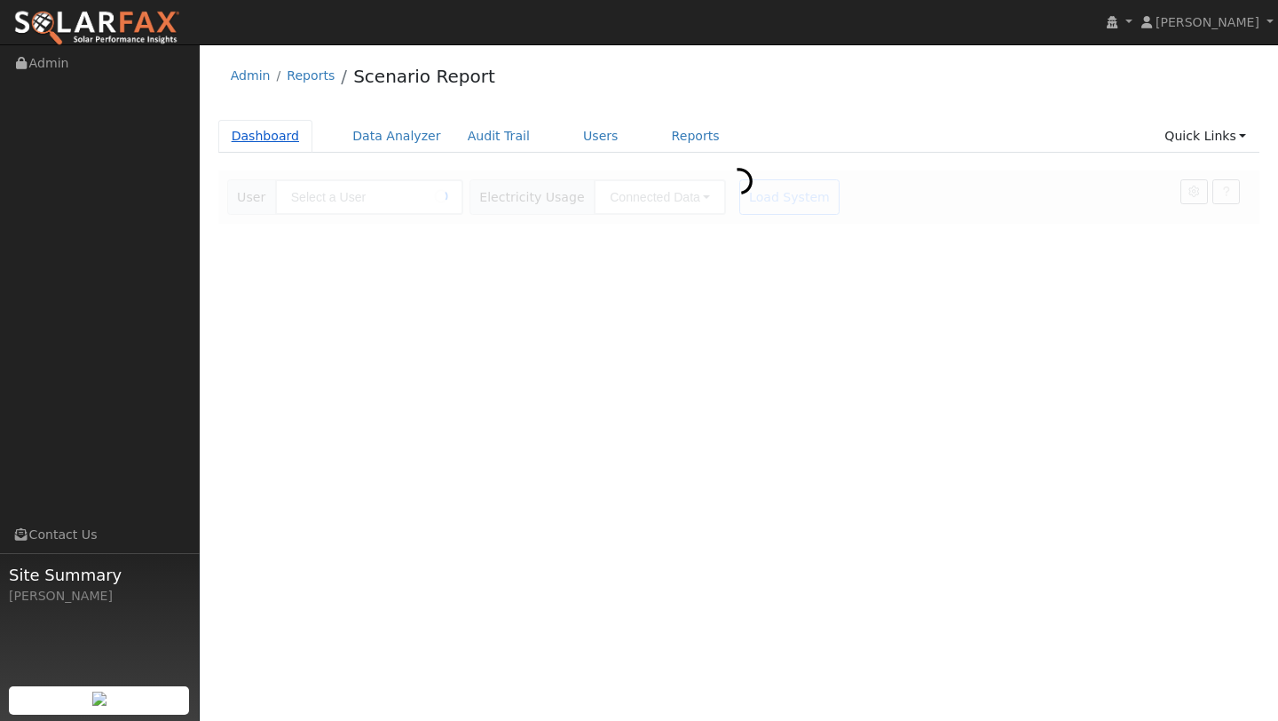
type input "[PERSON_NAME]"
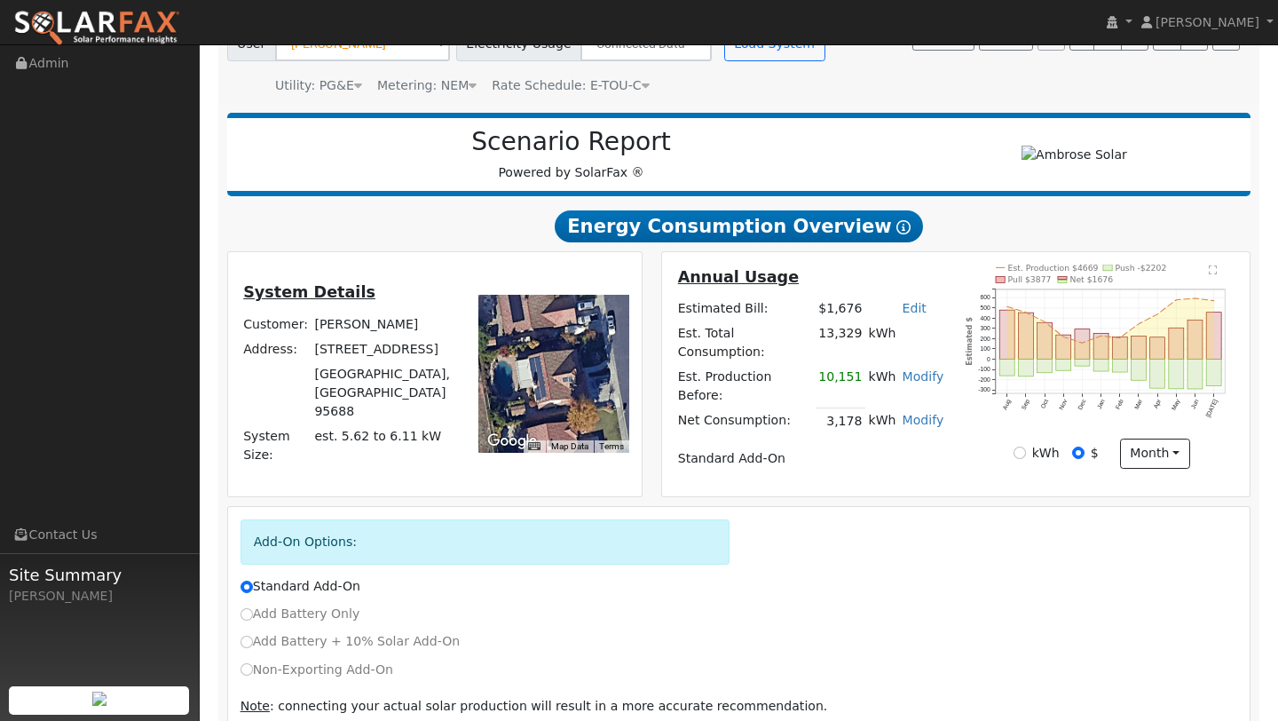
scroll to position [220, 0]
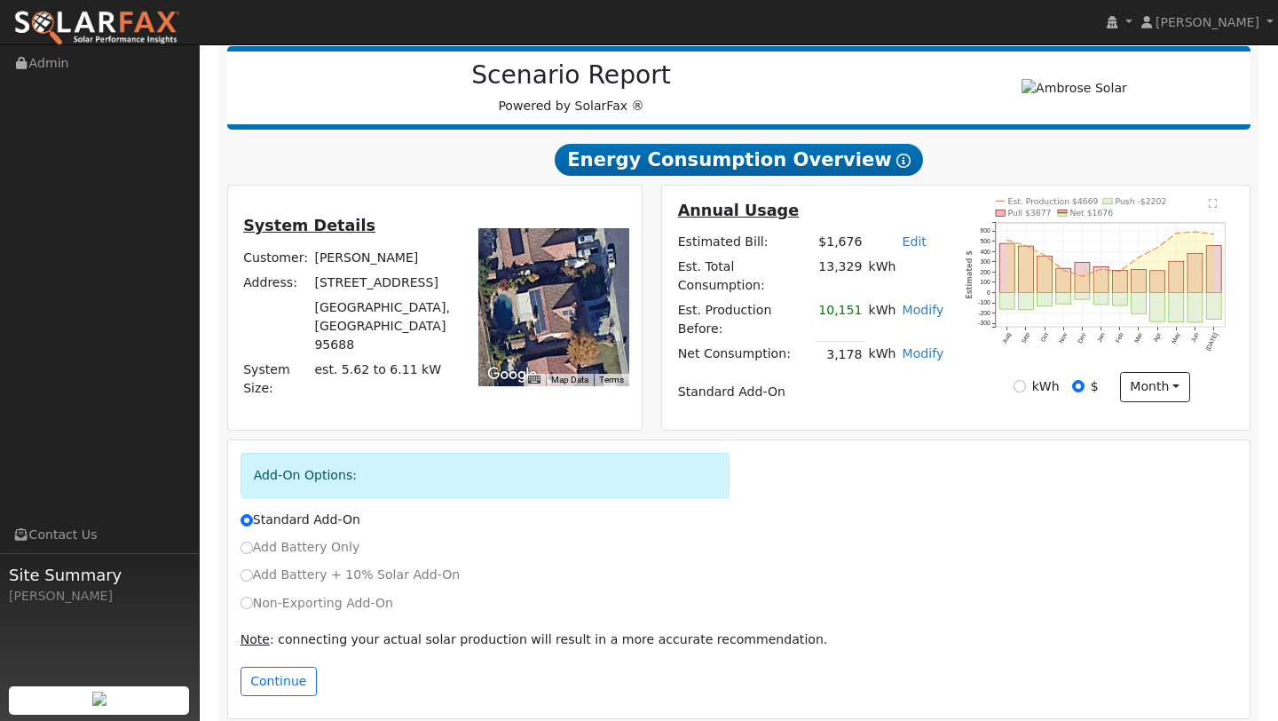
click at [292, 681] on div "Continue" at bounding box center [739, 686] width 1016 height 39
click at [289, 667] on button "Continue" at bounding box center [279, 682] width 76 height 30
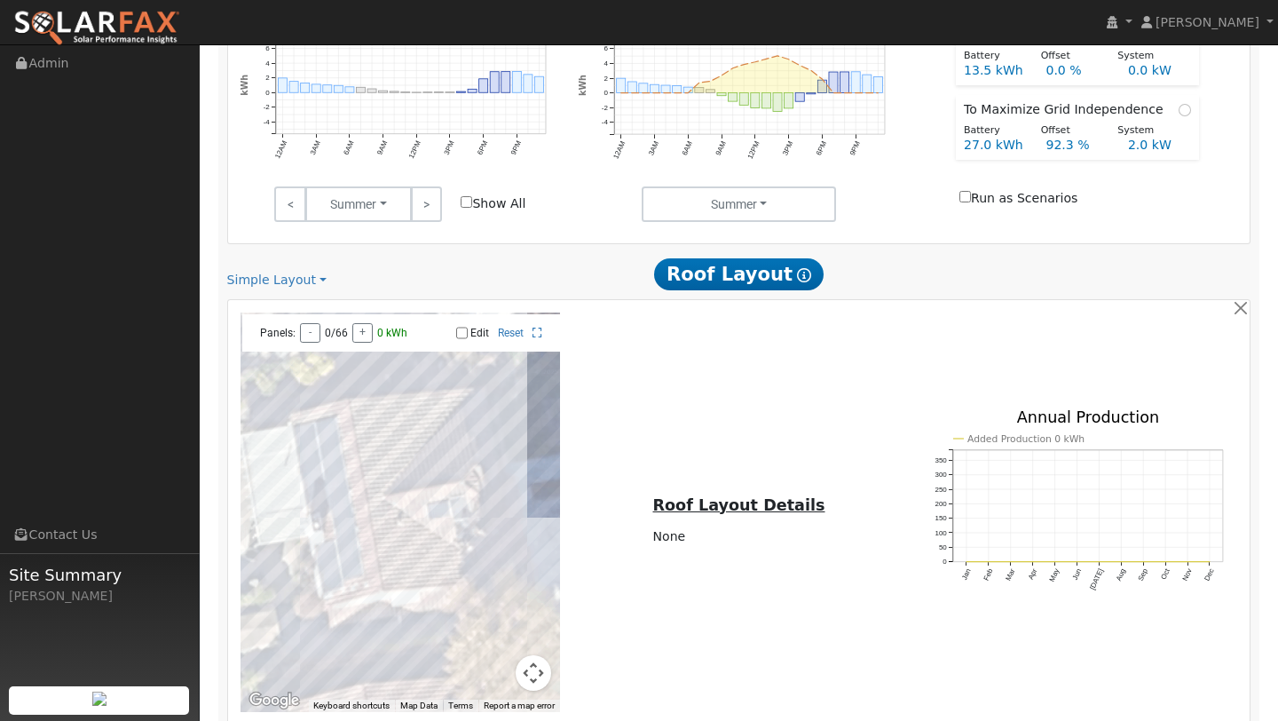
scroll to position [1146, 0]
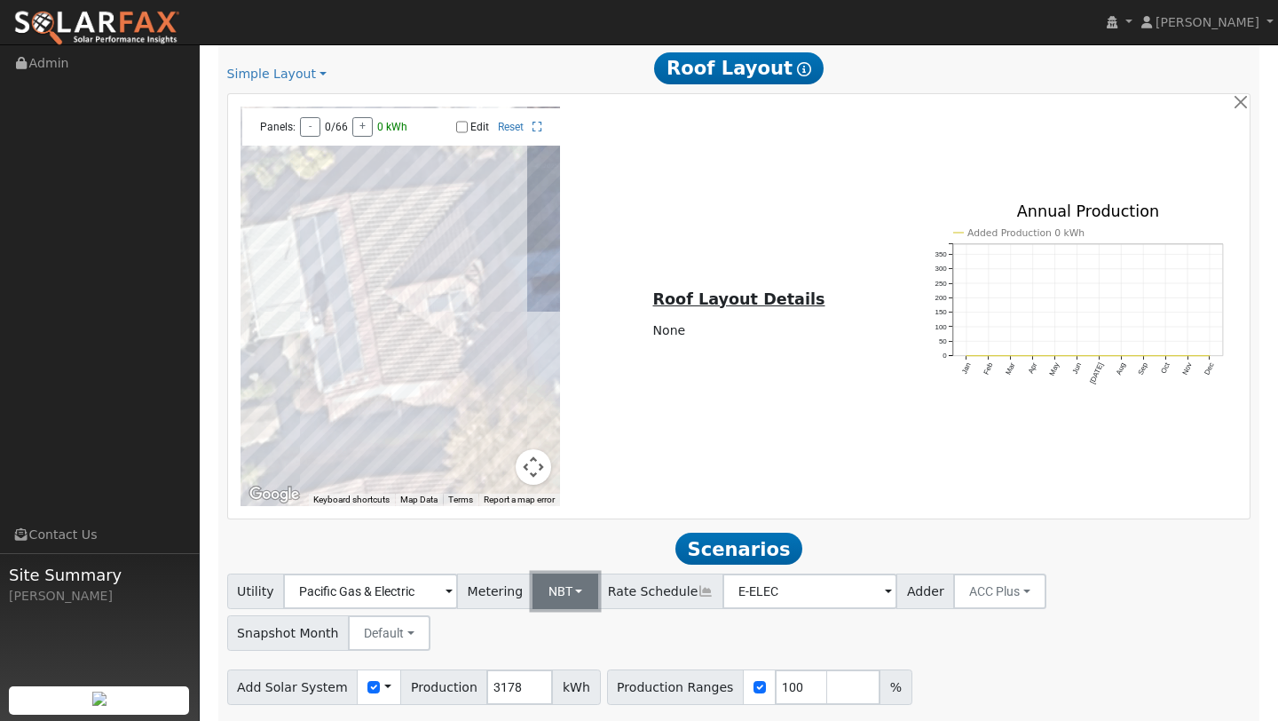
click at [539, 575] on button "NBT" at bounding box center [566, 591] width 67 height 36
click at [531, 618] on link "NEM" at bounding box center [574, 630] width 123 height 25
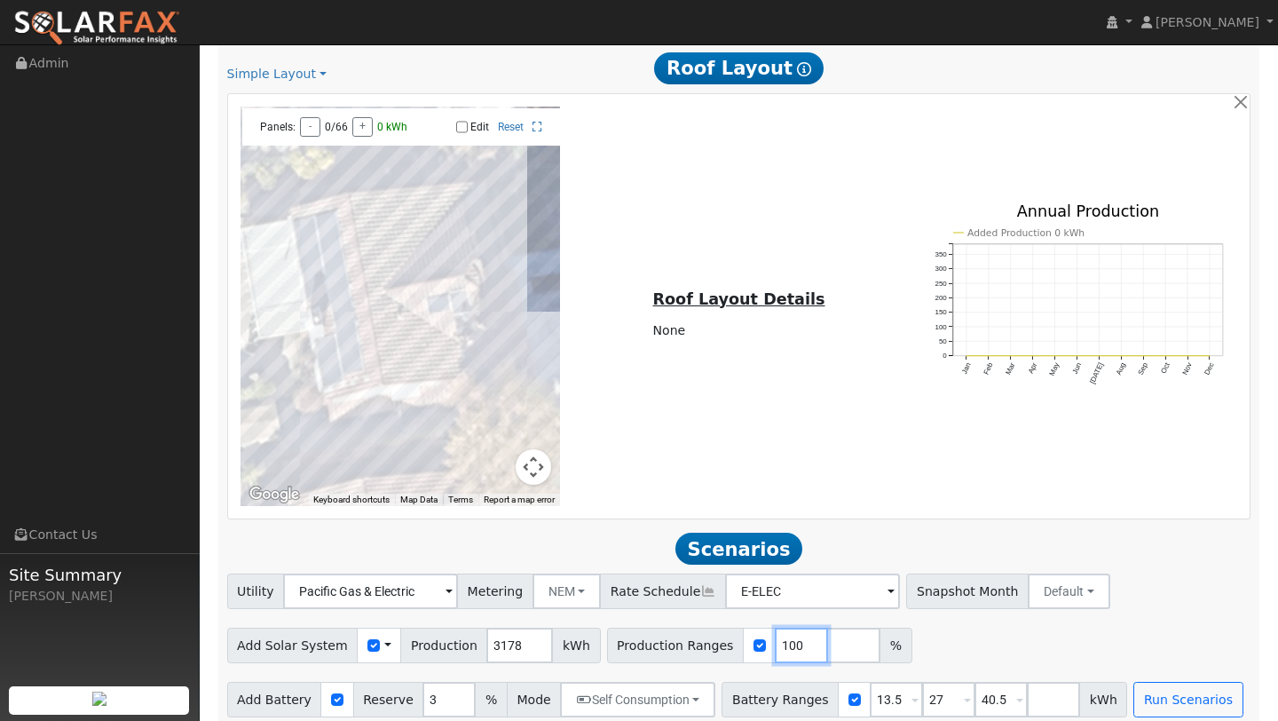
click at [795, 628] on input "100" at bounding box center [801, 646] width 53 height 36
click at [779, 635] on input "100" at bounding box center [801, 646] width 53 height 36
type input "1"
type input "38"
click at [886, 682] on input "13.5" at bounding box center [896, 700] width 53 height 36
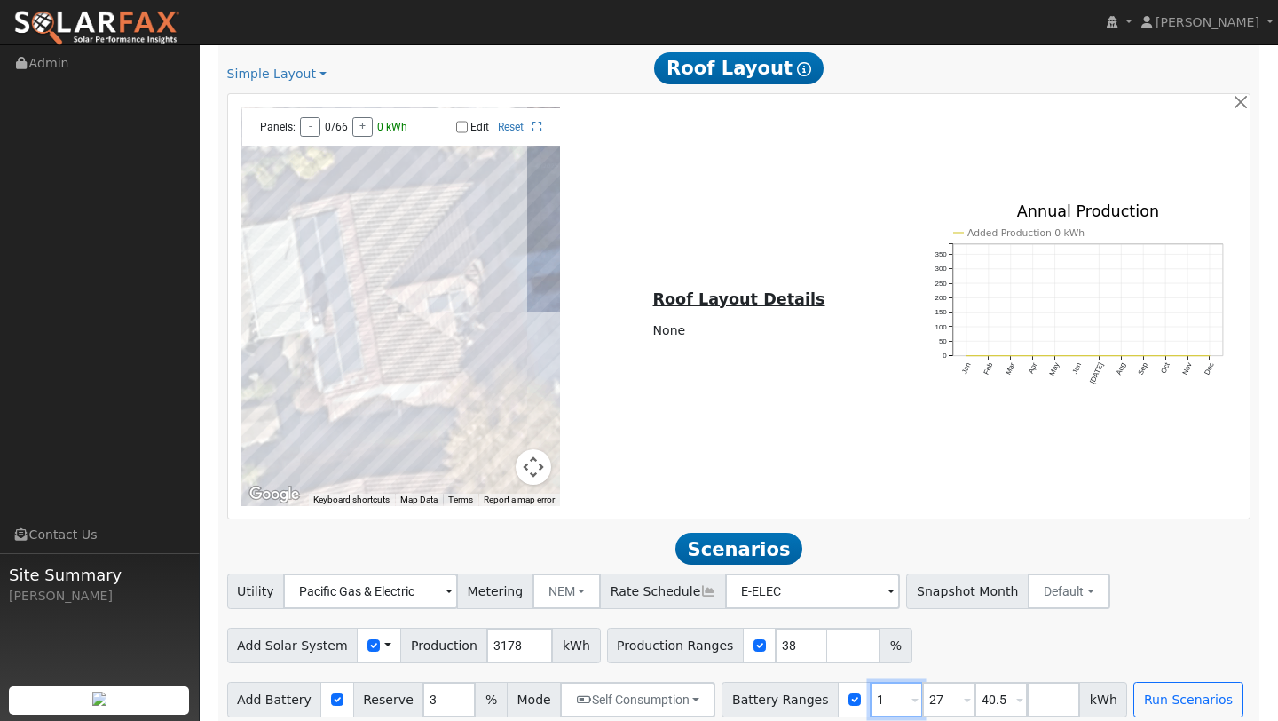
type input "27"
type input "40.5"
type input "4"
type input "0"
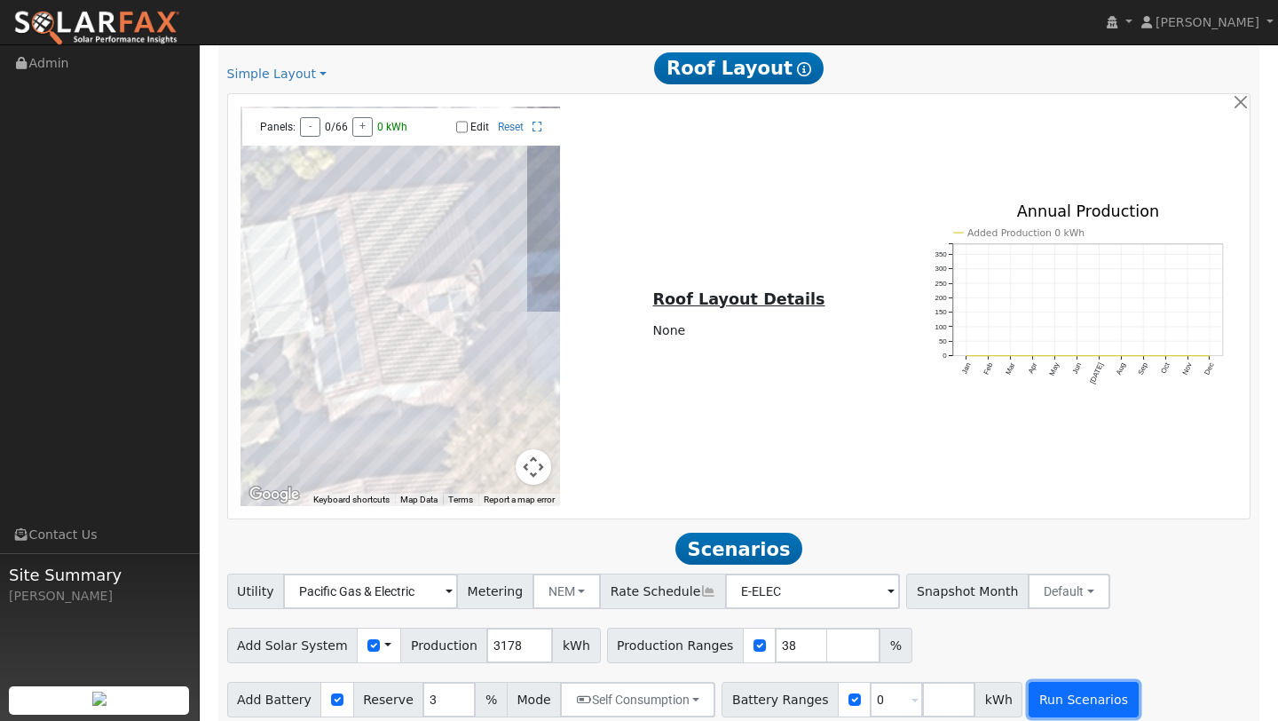
click at [1034, 684] on button "Run Scenarios" at bounding box center [1083, 700] width 109 height 36
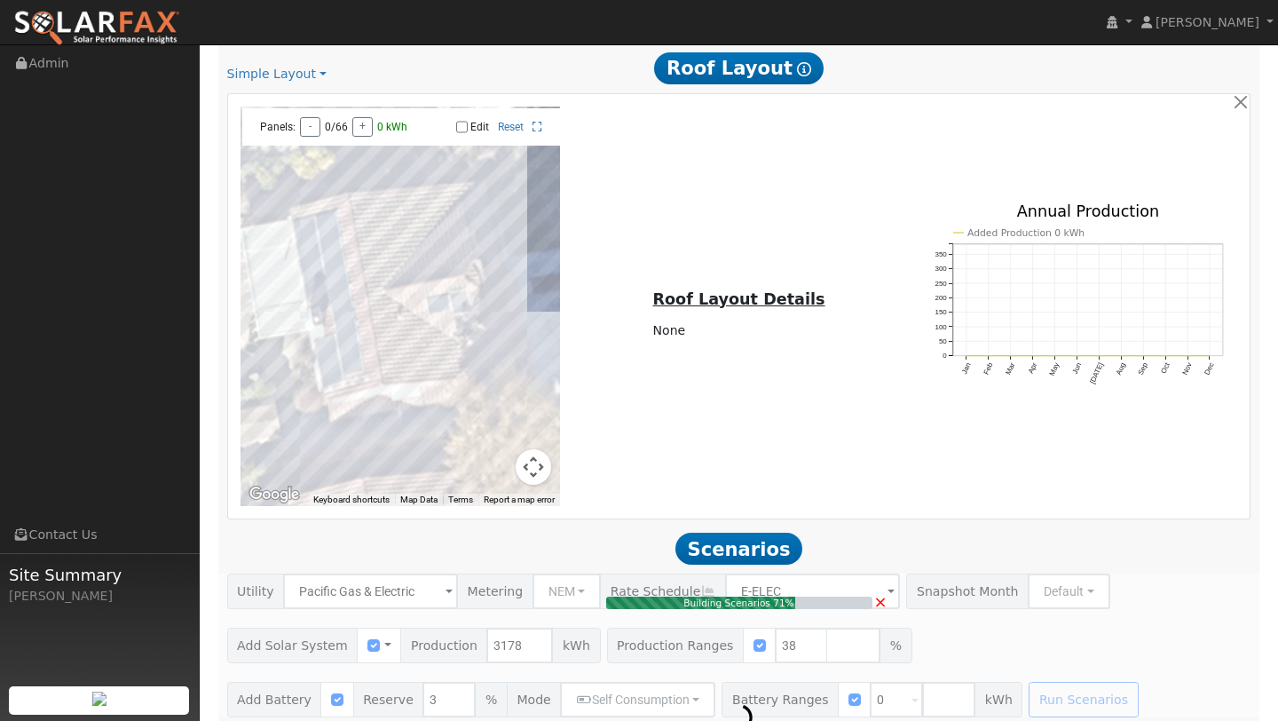
type input "0.8"
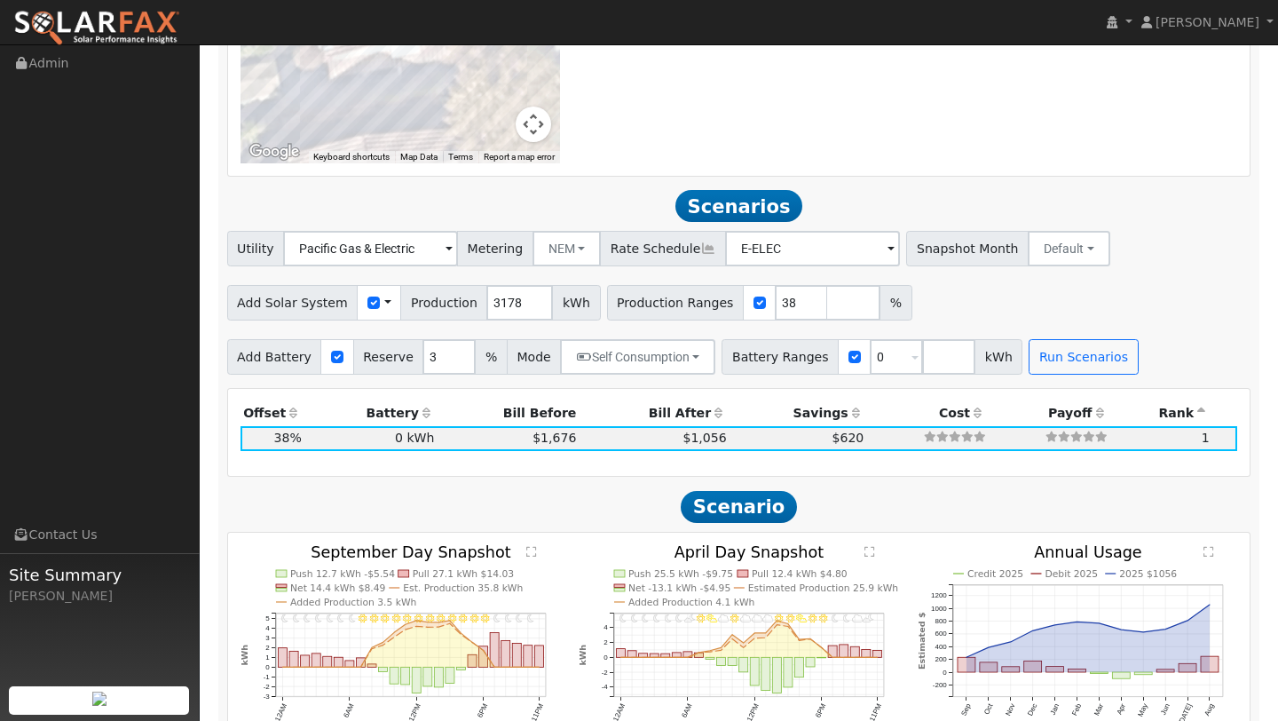
scroll to position [1473, 0]
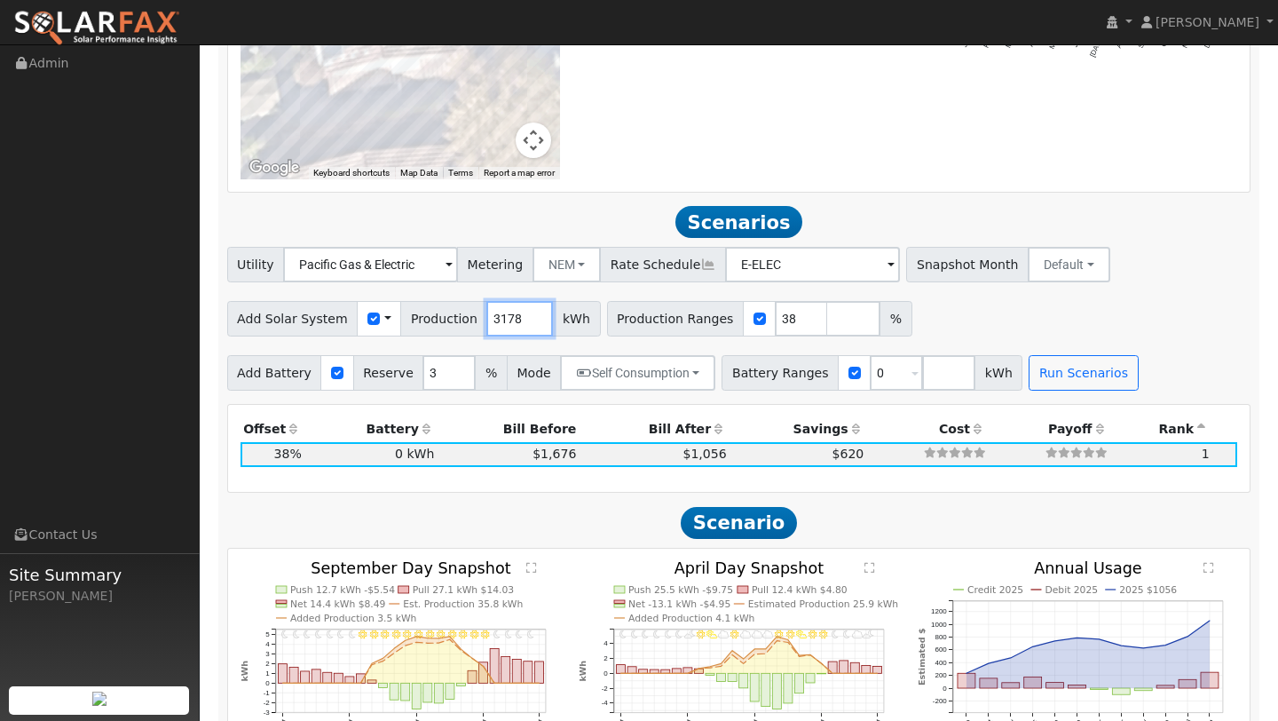
drag, startPoint x: 512, startPoint y: 303, endPoint x: 425, endPoint y: 303, distance: 87.0
click at [425, 303] on div "Add Solar System Use CSV Data Production 3178 kWh" at bounding box center [414, 319] width 374 height 36
type input "1575"
click at [1015, 295] on div "Add Solar System Use CSV Data Production 1575 kWh Production Ranges 38 %" at bounding box center [739, 316] width 1031 height 42
drag, startPoint x: 779, startPoint y: 304, endPoint x: 735, endPoint y: 304, distance: 44.4
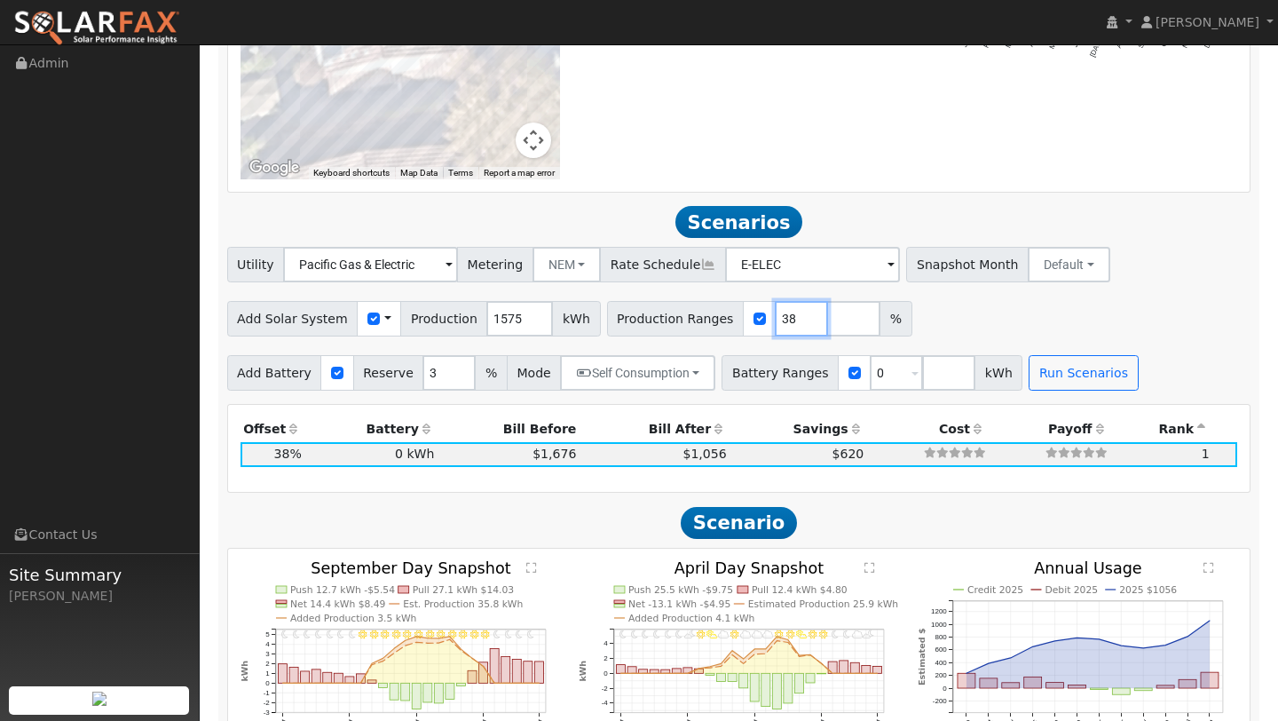
click at [738, 304] on div "Production Ranges 38 %" at bounding box center [759, 319] width 305 height 36
type input "100"
click at [1088, 358] on button "Run Scenarios" at bounding box center [1083, 373] width 109 height 36
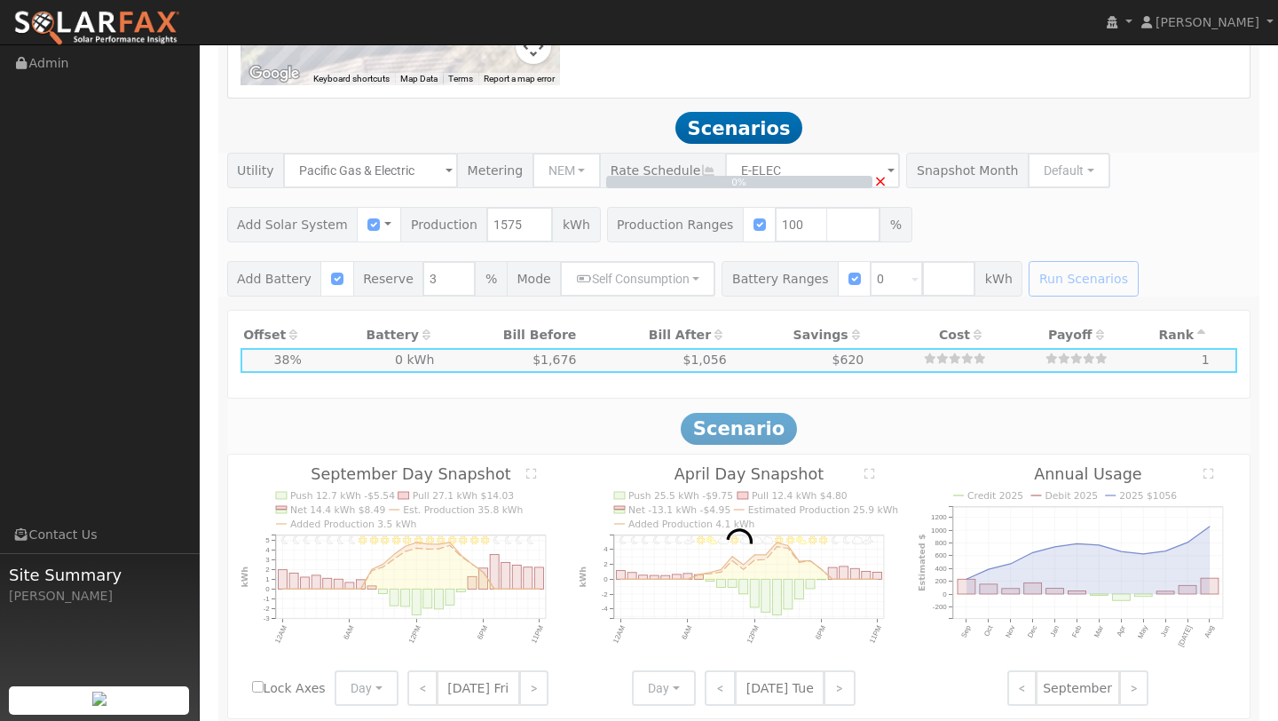
scroll to position [1568, 0]
type input "1.1"
type input "$3,675"
type input "$1,103"
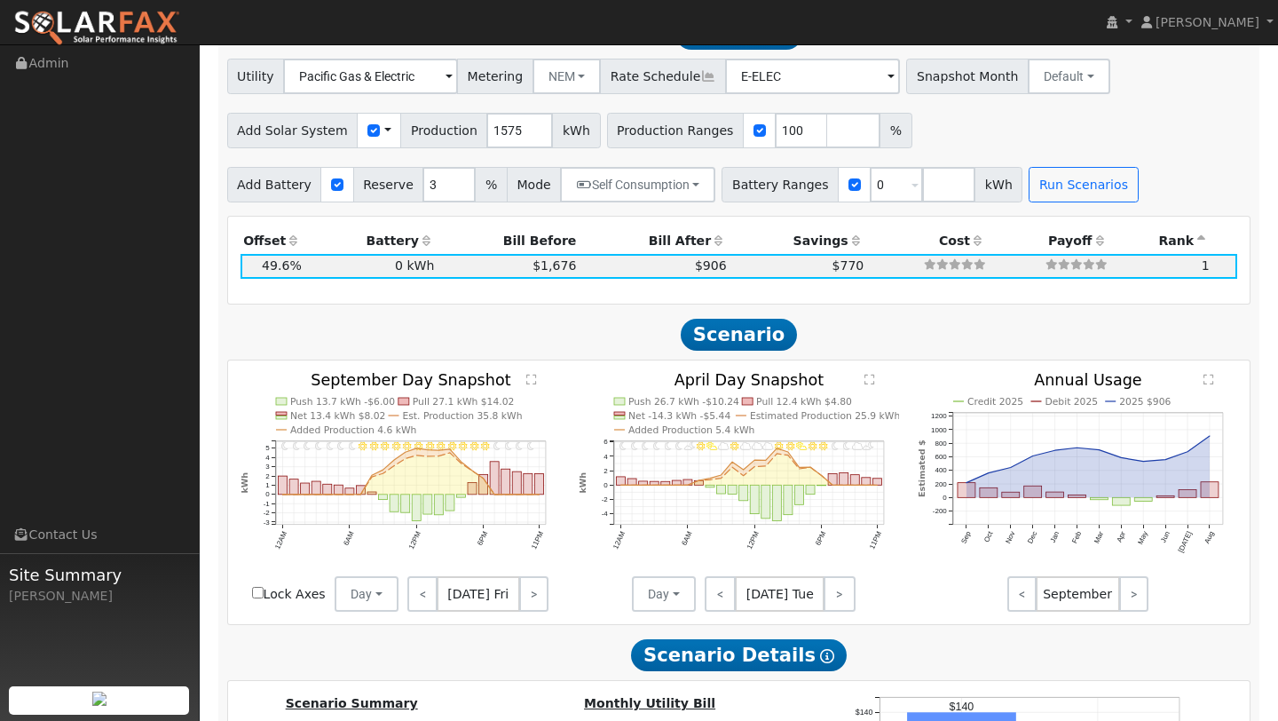
scroll to position [1589, 0]
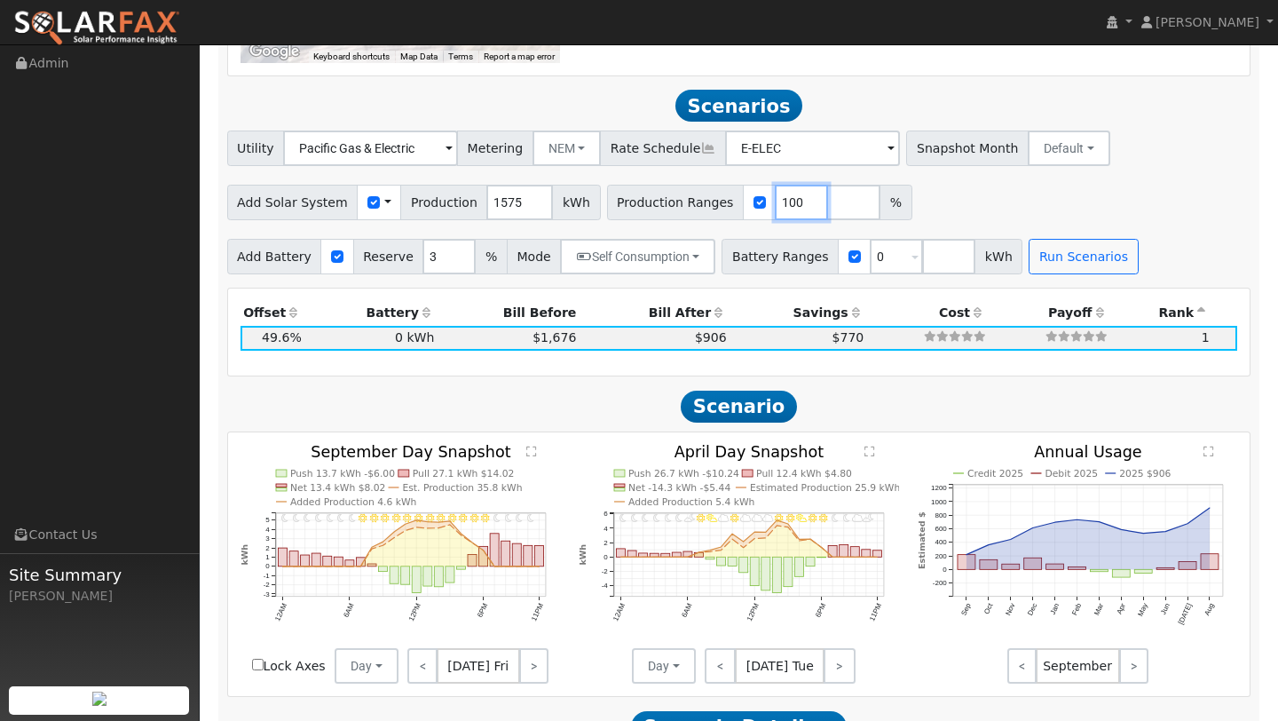
click at [791, 196] on input "100" at bounding box center [801, 203] width 53 height 36
type input "1"
type input "92"
click at [880, 248] on input "0" at bounding box center [896, 257] width 53 height 36
type input "13.5"
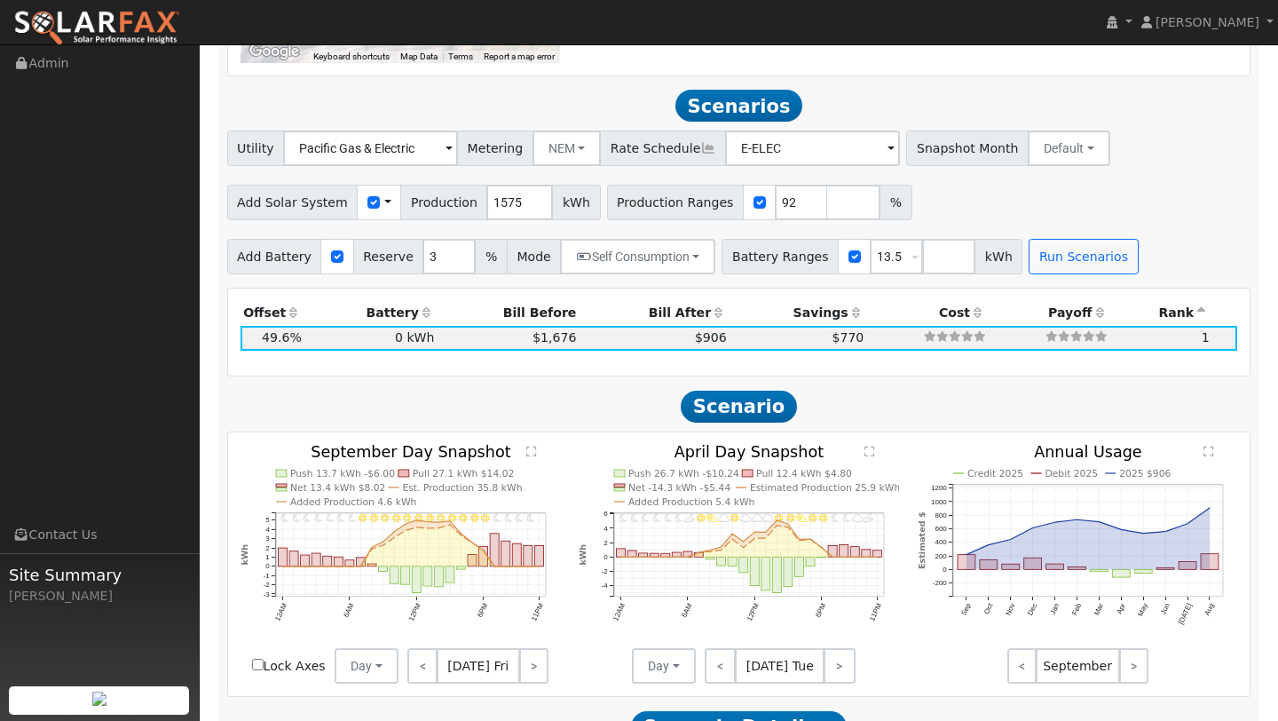
click at [1068, 233] on div "Add Battery Reserve 3 % Mode Self Consumption Self Consumption Peak Savings Bac…" at bounding box center [739, 254] width 1031 height 42
click at [1048, 243] on button "Run Scenarios" at bounding box center [1083, 257] width 109 height 36
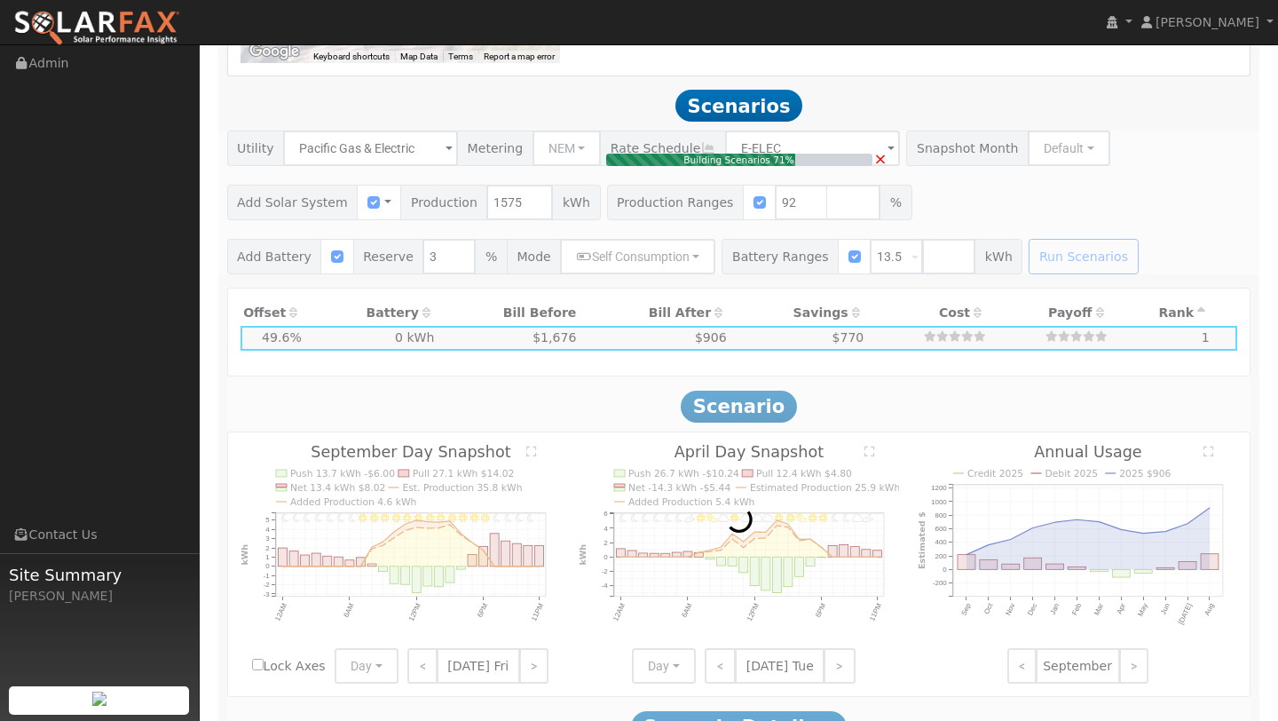
type input "1.0"
type input "$3,381"
type input "$5,874"
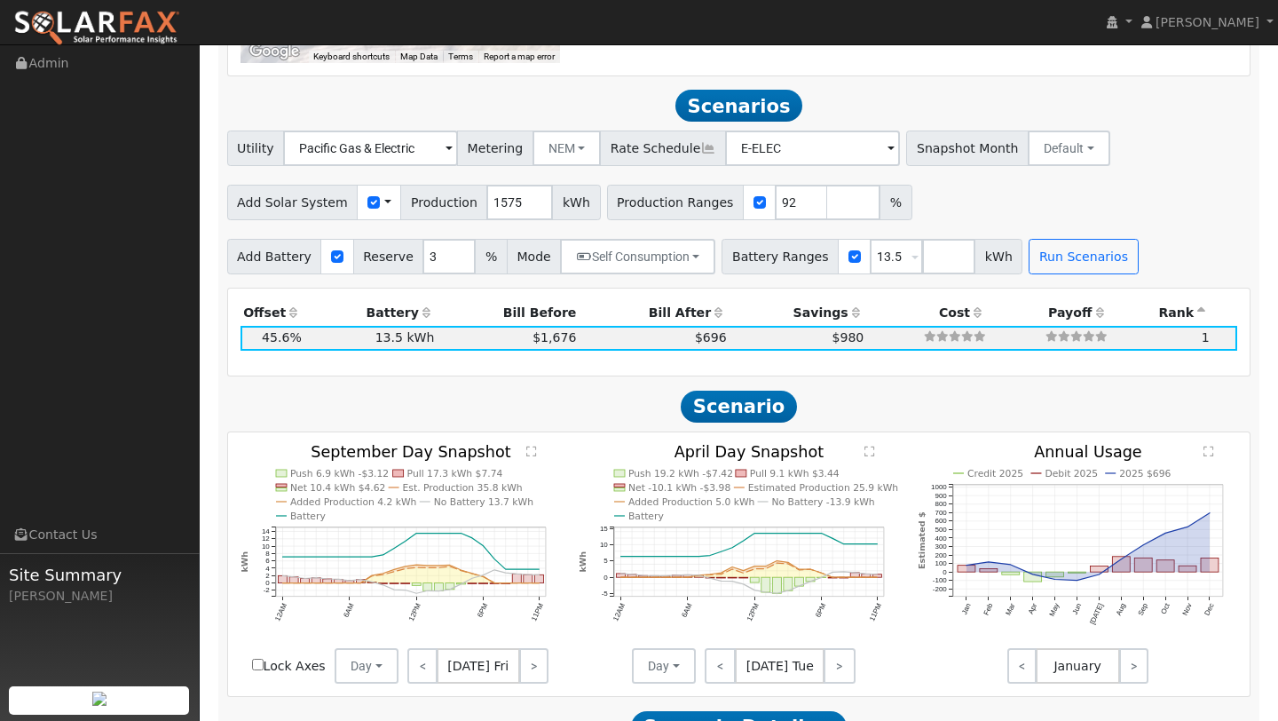
scroll to position [1610, 0]
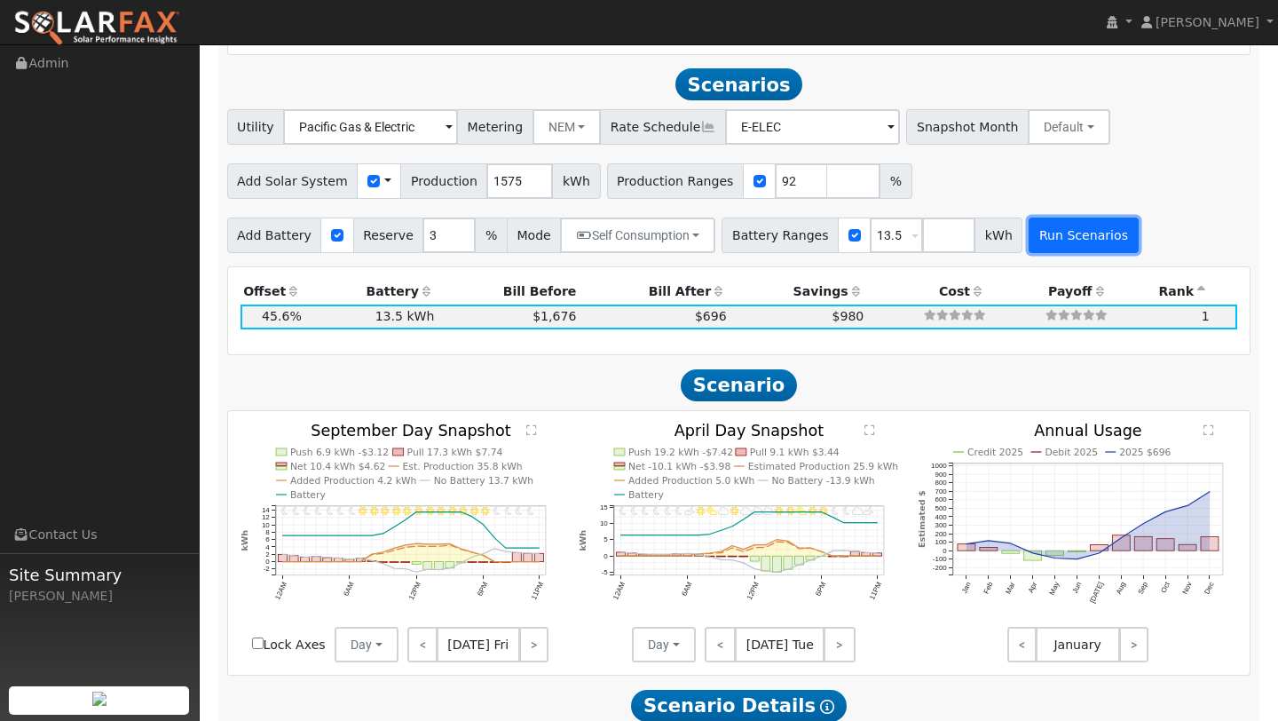
click at [1029, 225] on button "Run Scenarios" at bounding box center [1083, 236] width 109 height 36
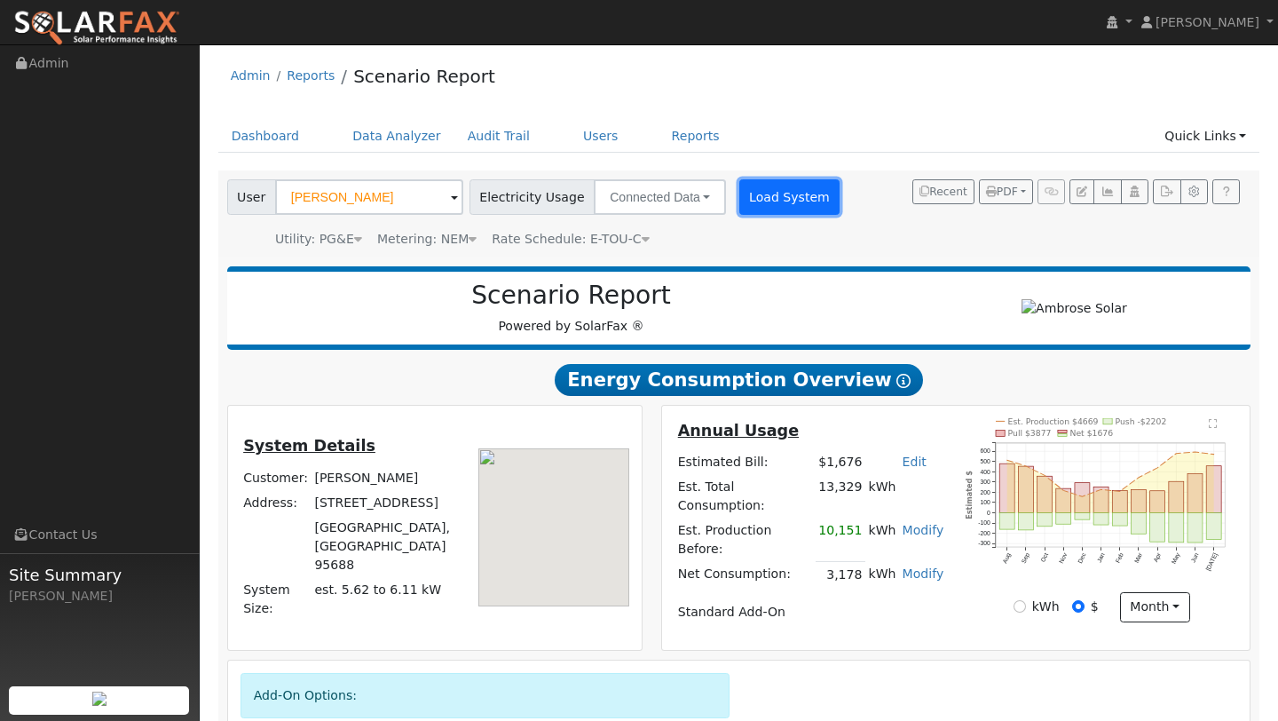
click at [766, 202] on button "Load System" at bounding box center [790, 197] width 101 height 36
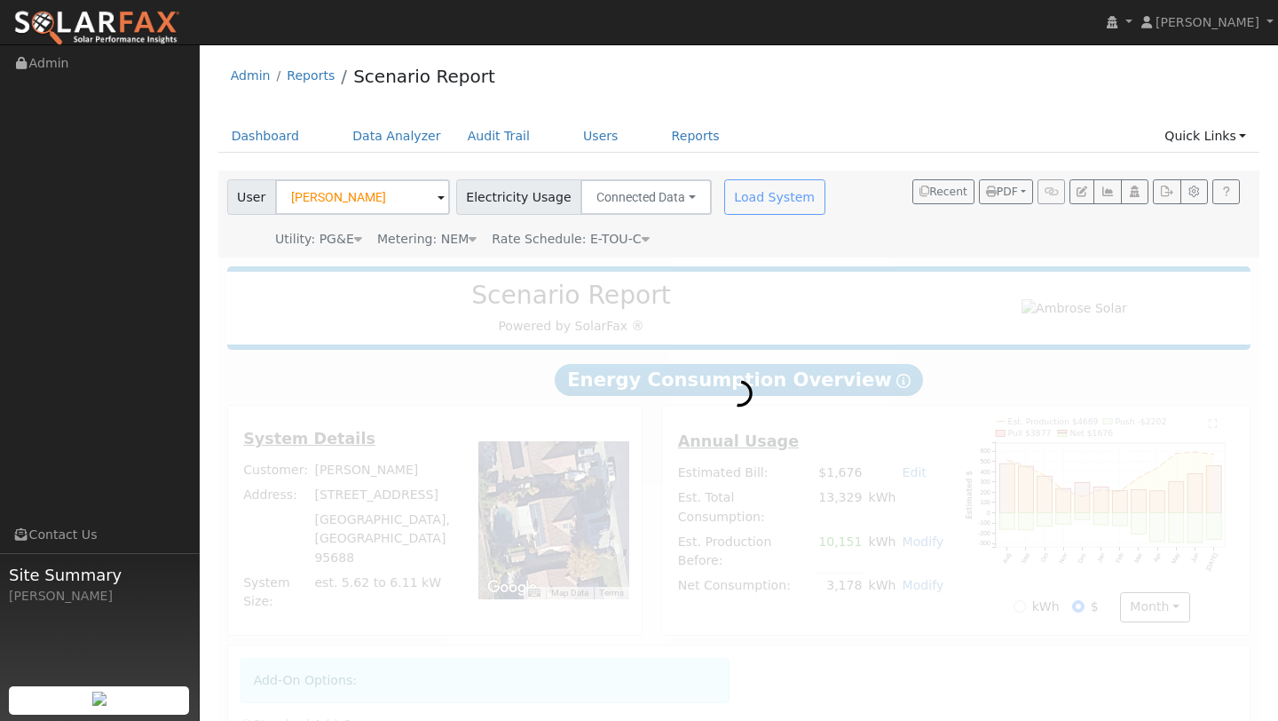
radio input "true"
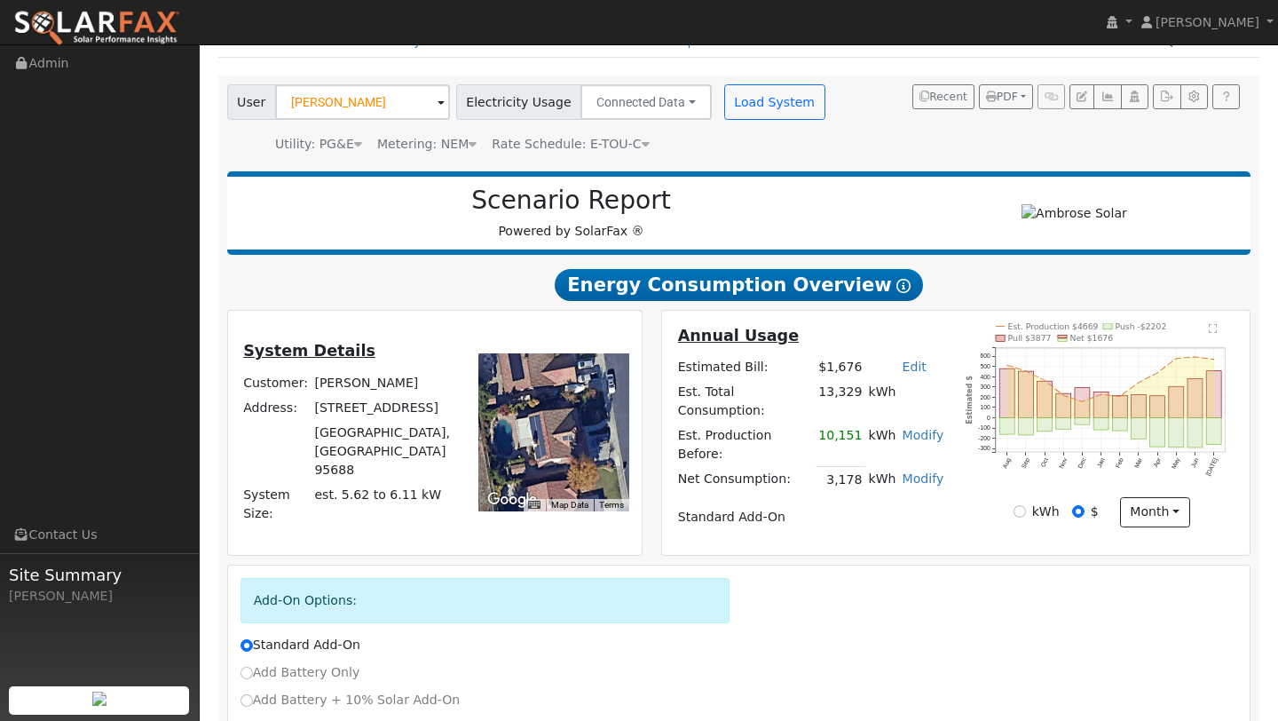
scroll to position [220, 0]
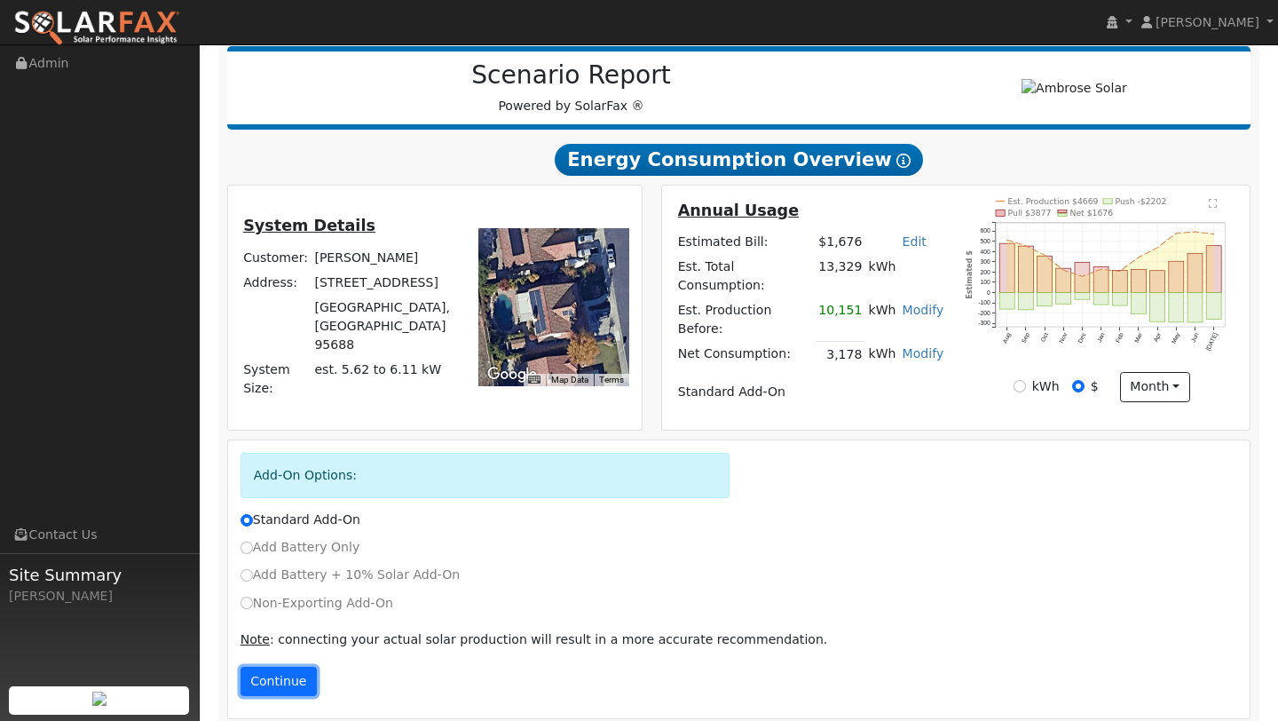
click at [265, 667] on button "Continue" at bounding box center [279, 682] width 76 height 30
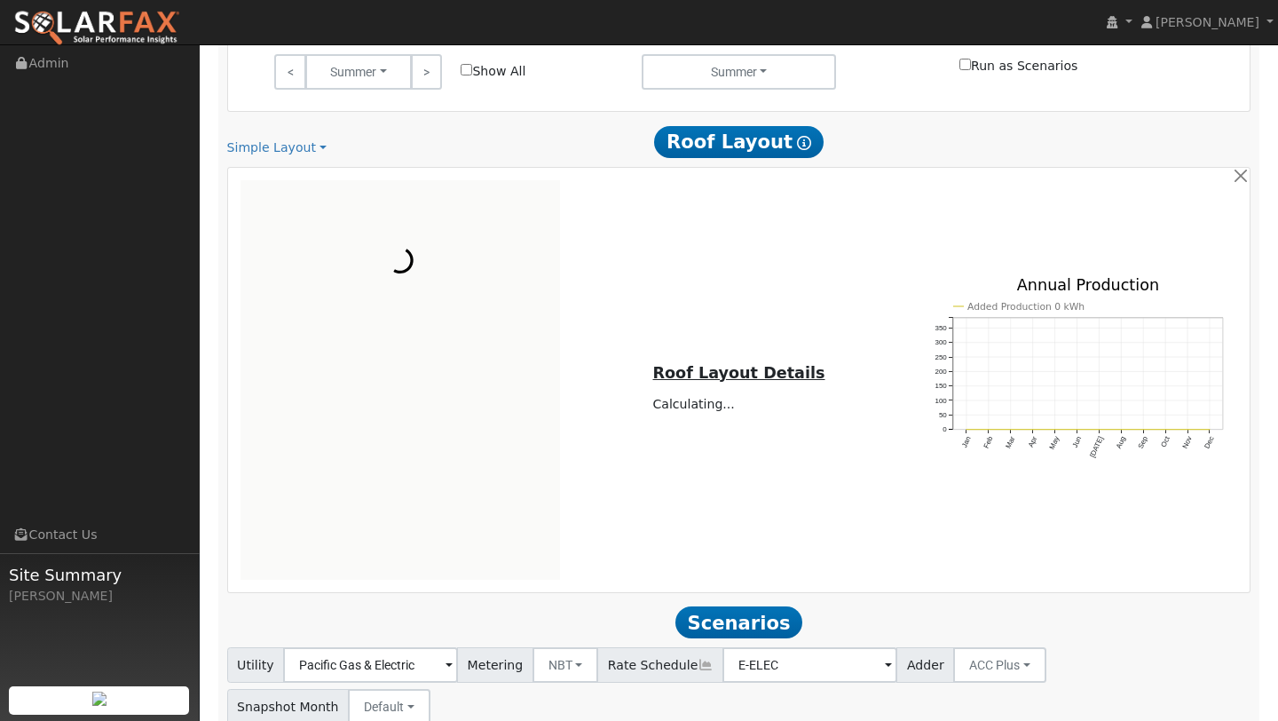
scroll to position [1146, 0]
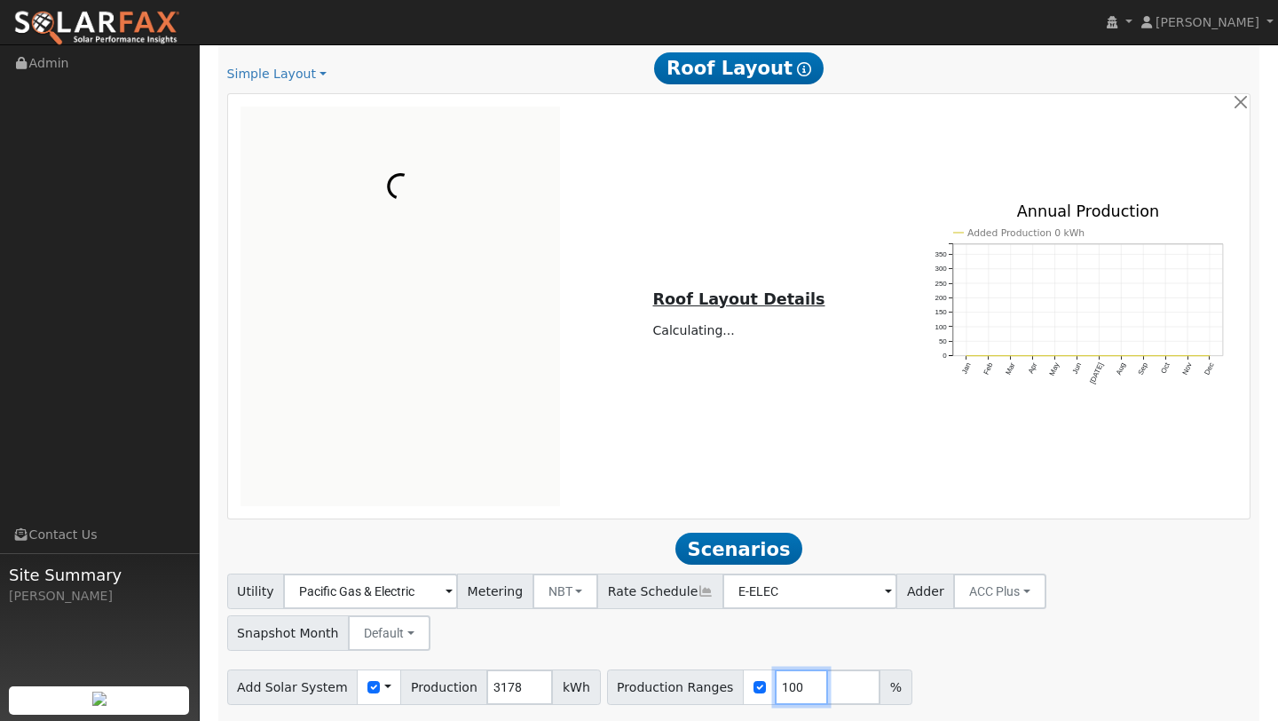
click at [780, 669] on input "100" at bounding box center [801, 687] width 53 height 36
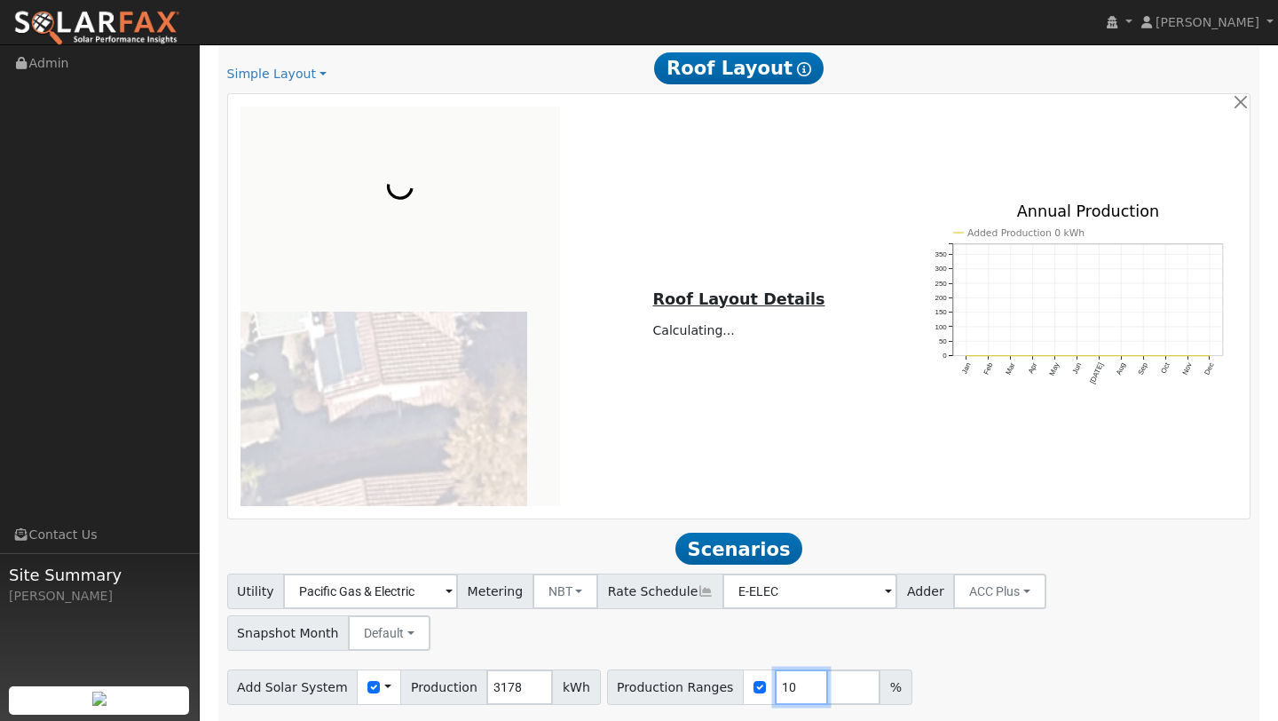
type input "1"
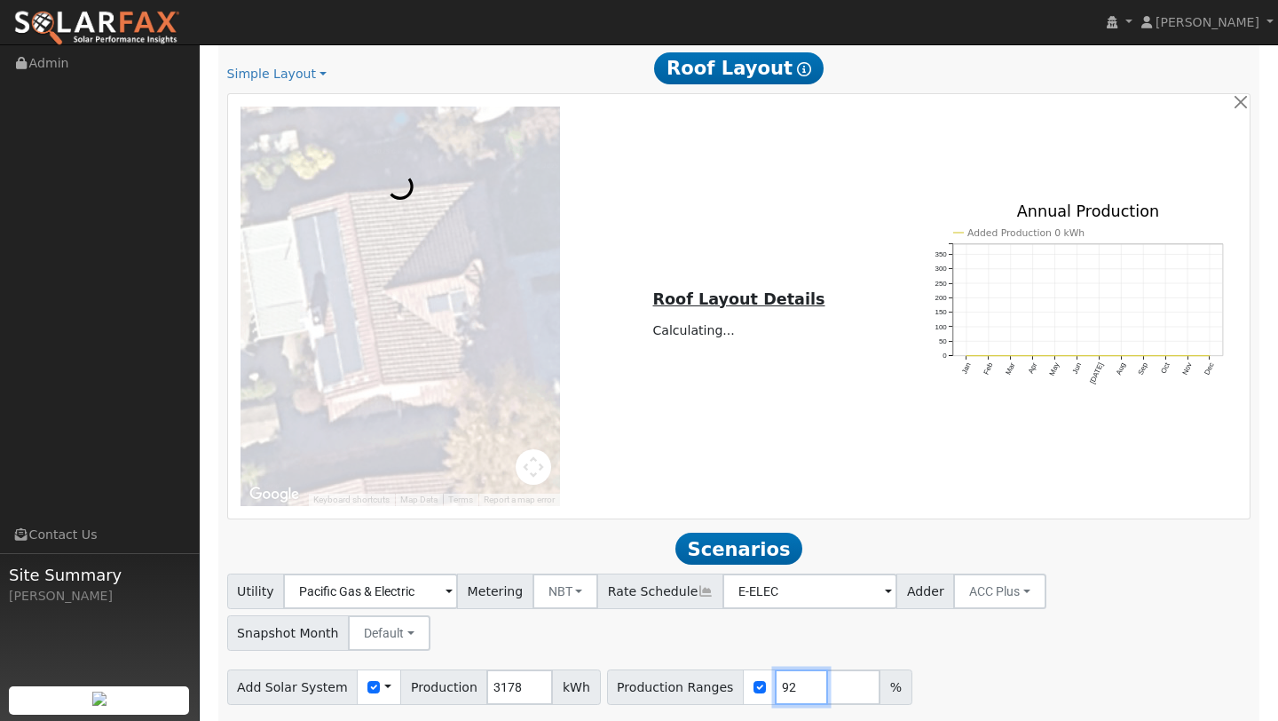
type input "92"
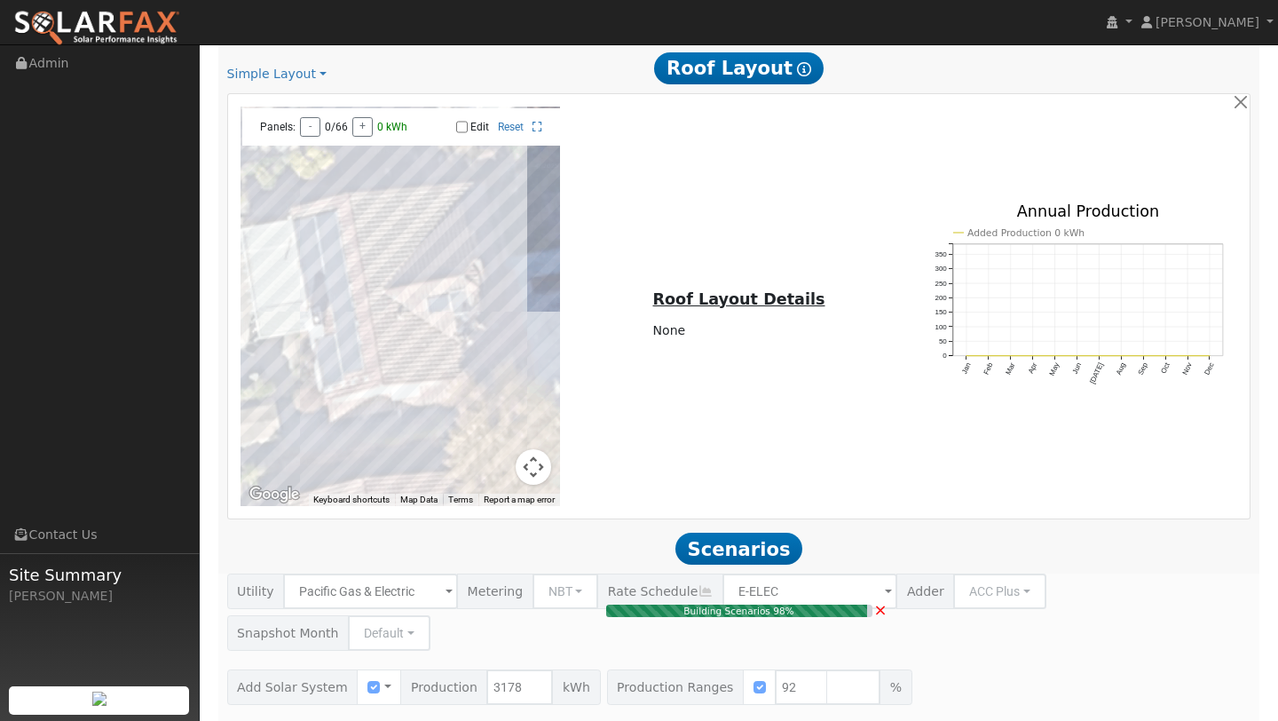
type input "1.9"
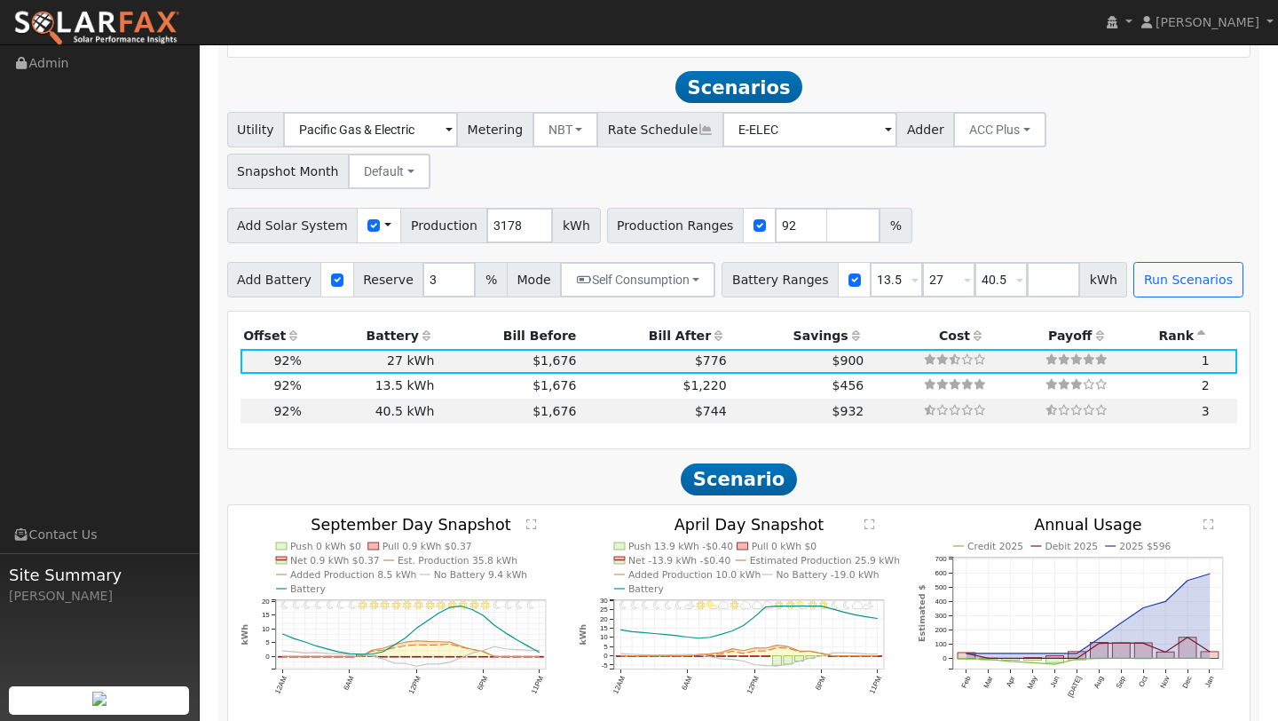
scroll to position [1610, 0]
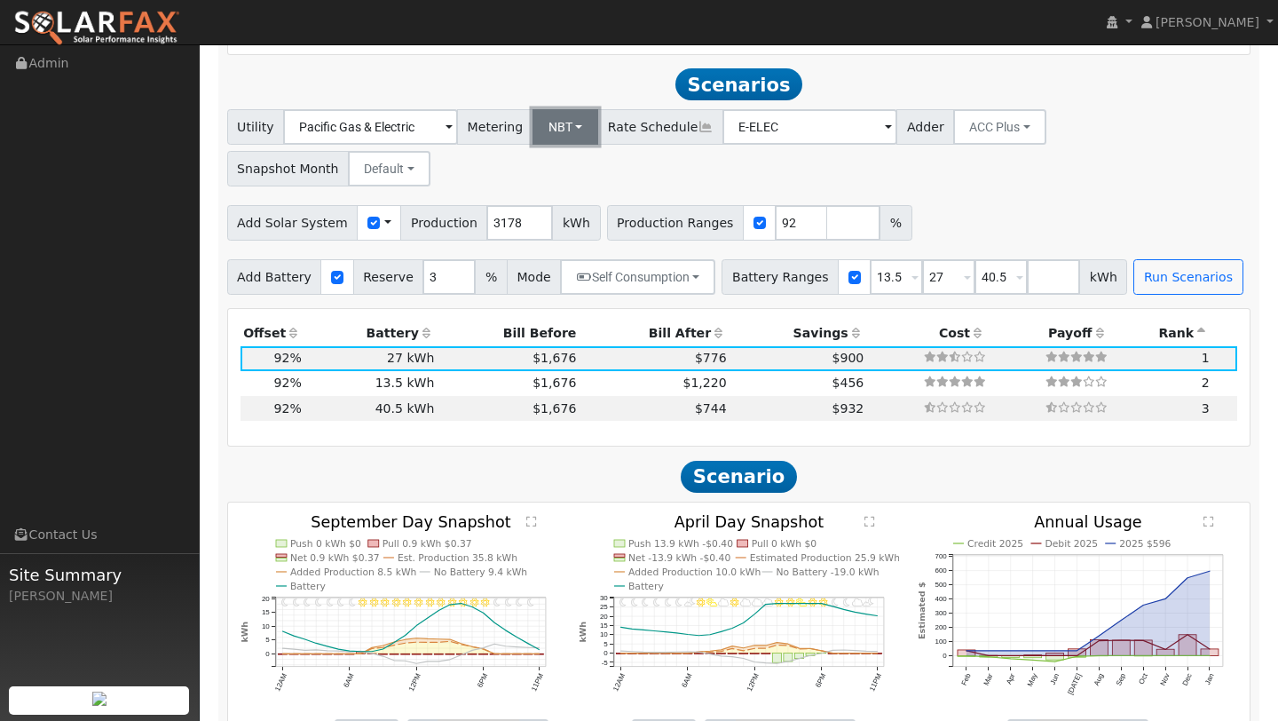
click at [543, 119] on button "NBT" at bounding box center [566, 127] width 67 height 36
click at [548, 154] on link "NEM" at bounding box center [574, 166] width 123 height 25
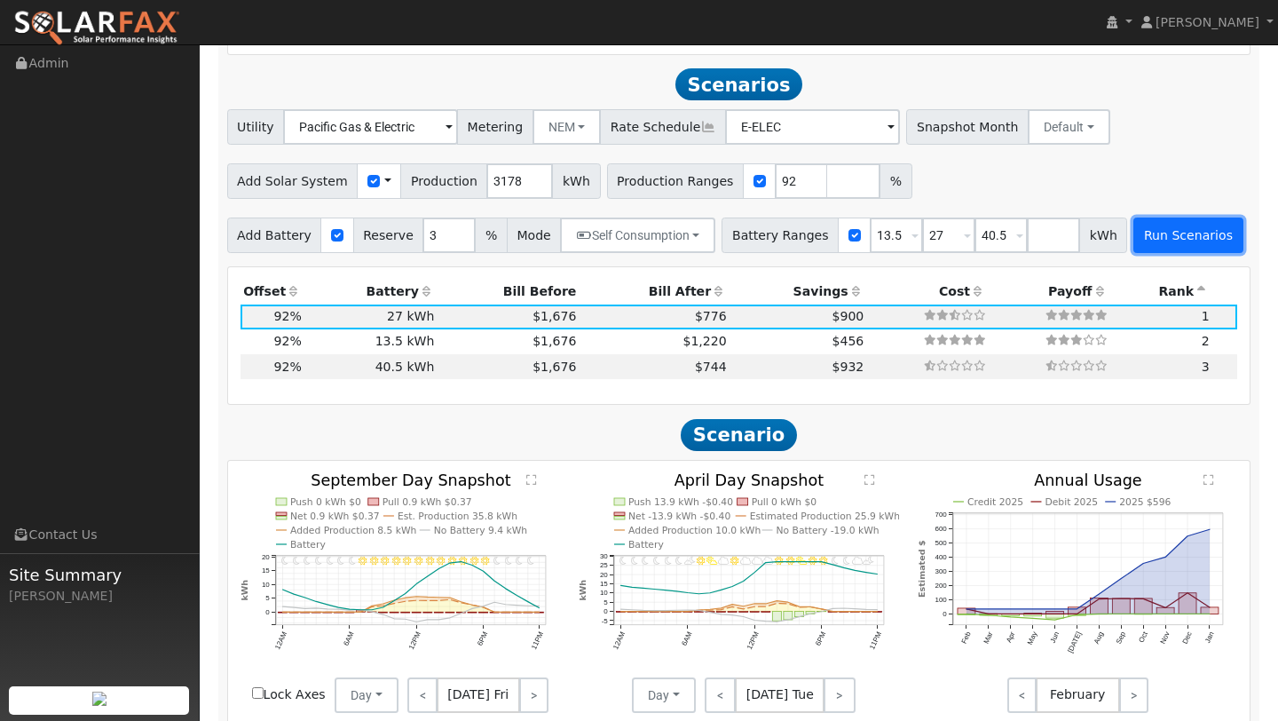
click at [1154, 221] on button "Run Scenarios" at bounding box center [1188, 236] width 109 height 36
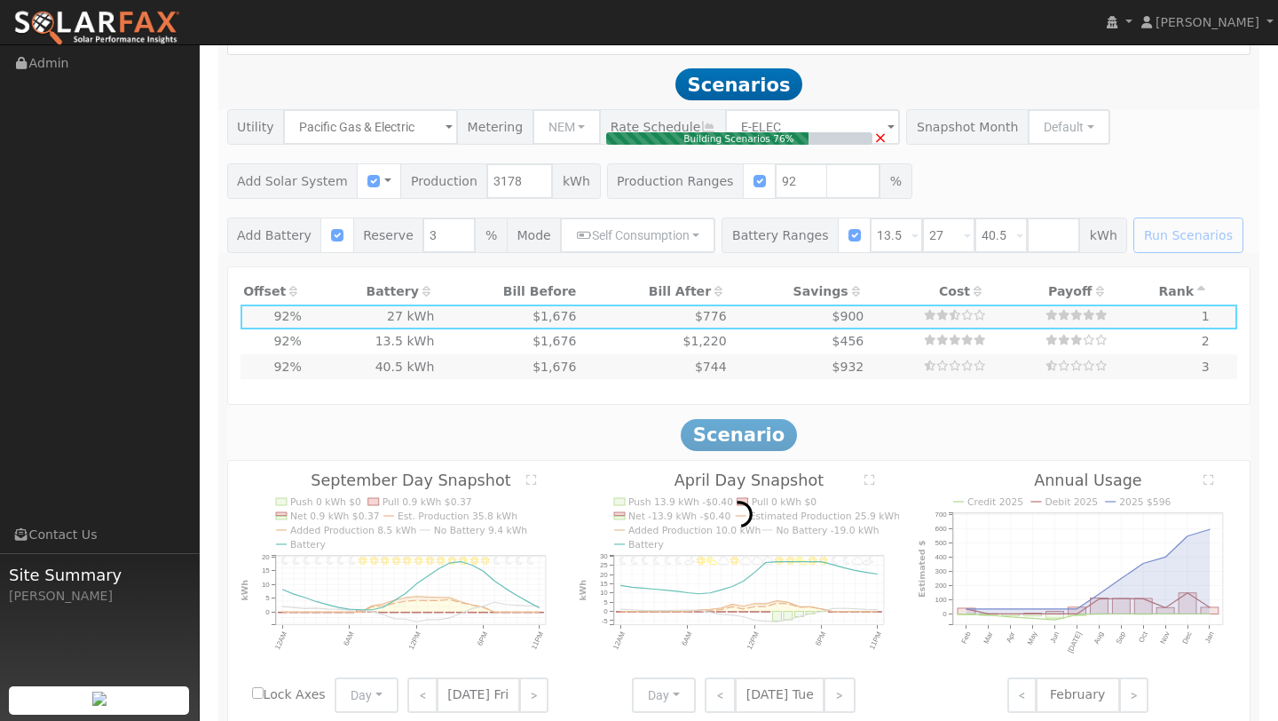
type input "$16,200"
type input "$6,907"
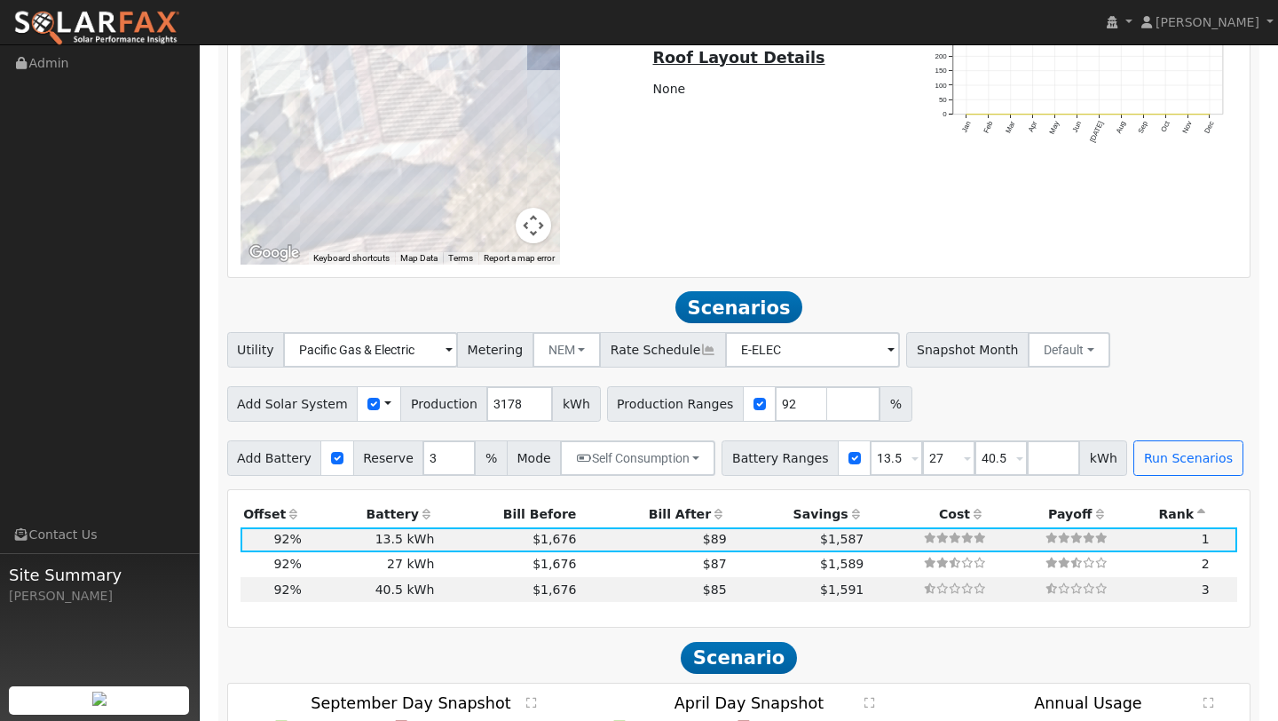
scroll to position [1487, 0]
